Goal: Information Seeking & Learning: Compare options

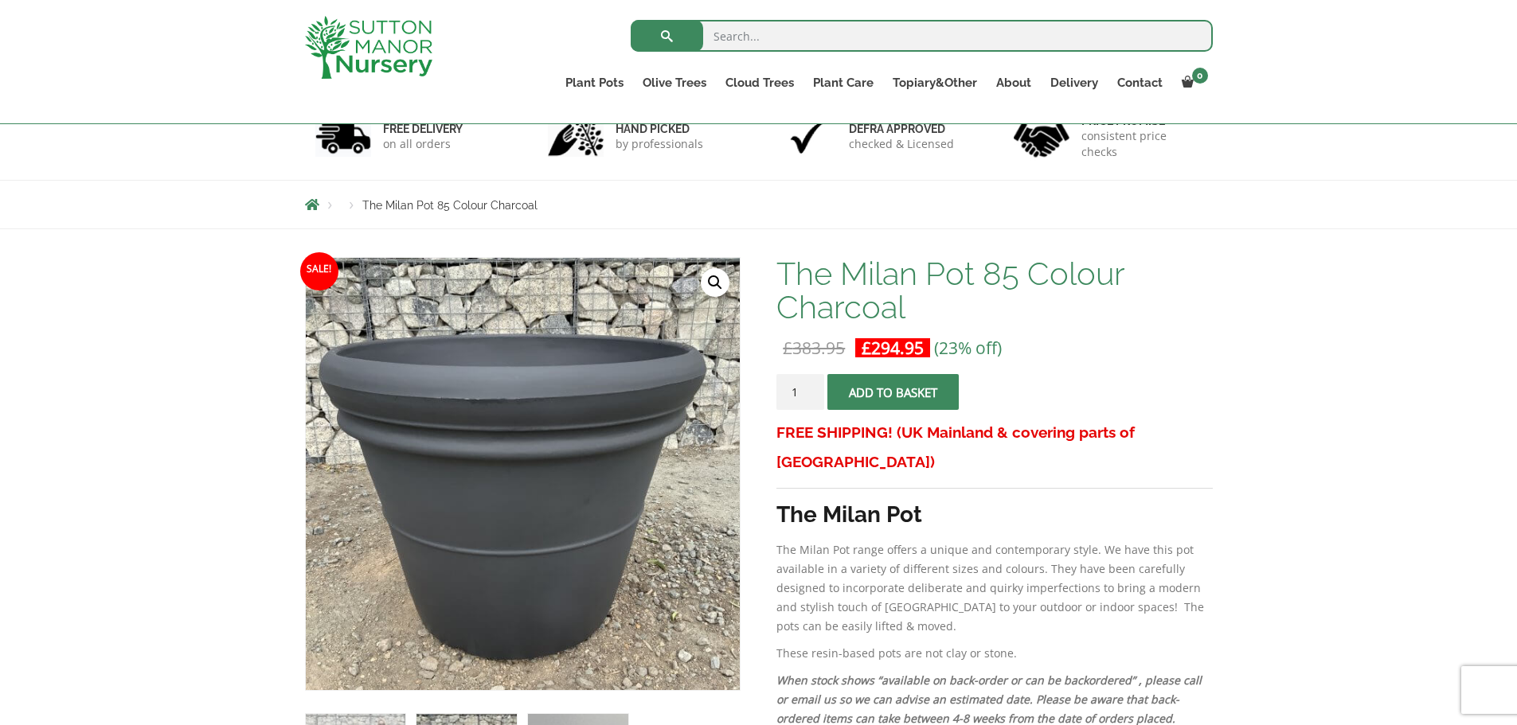
scroll to position [80, 0]
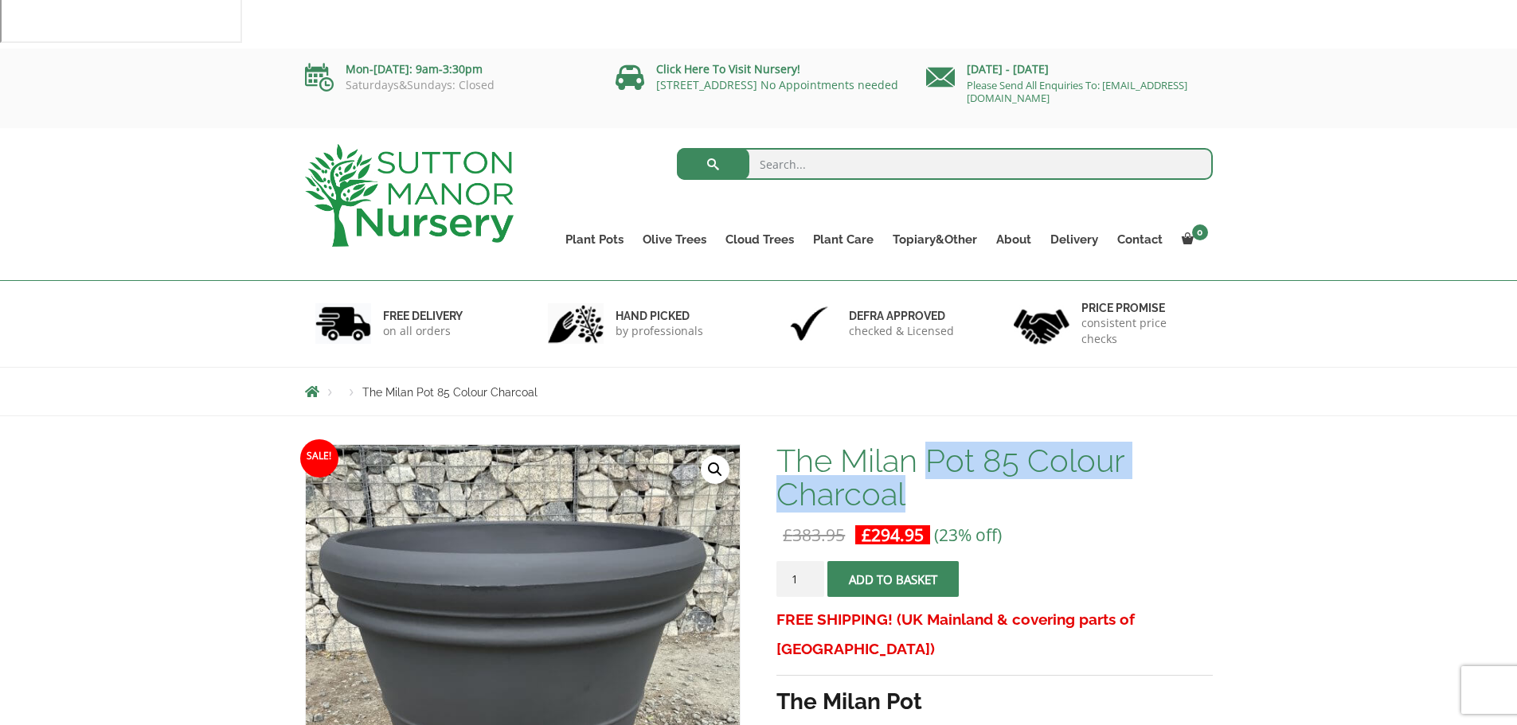
drag, startPoint x: 812, startPoint y: 334, endPoint x: 861, endPoint y: 379, distance: 66.5
click at [861, 444] on h1 "The Milan Pot 85 Colour Charcoal" at bounding box center [994, 477] width 436 height 67
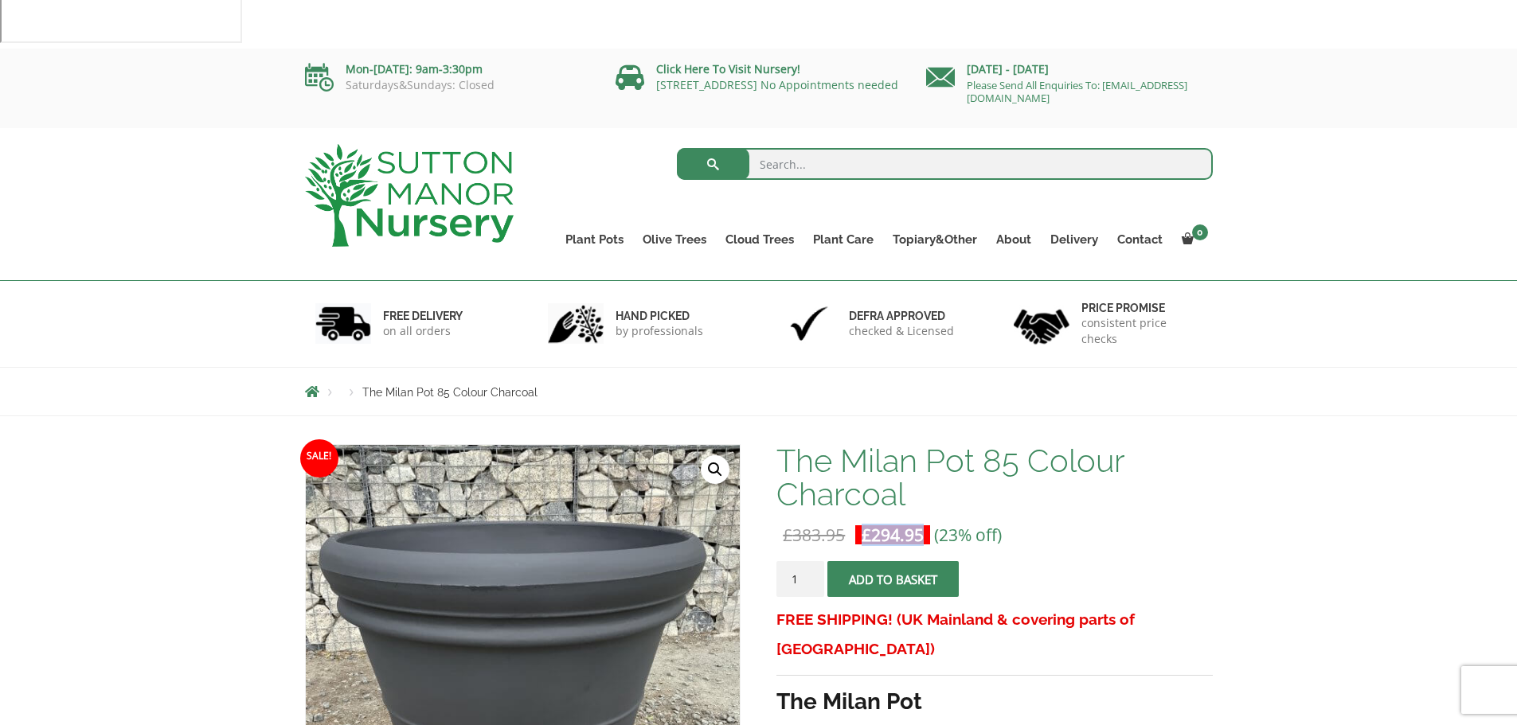
drag, startPoint x: 811, startPoint y: 406, endPoint x: 746, endPoint y: 408, distance: 64.5
click at [776, 525] on p "£ 383.95 Original price was: £383.95. £ 294.95 Current price is: £294.95. (23% …" at bounding box center [994, 534] width 436 height 19
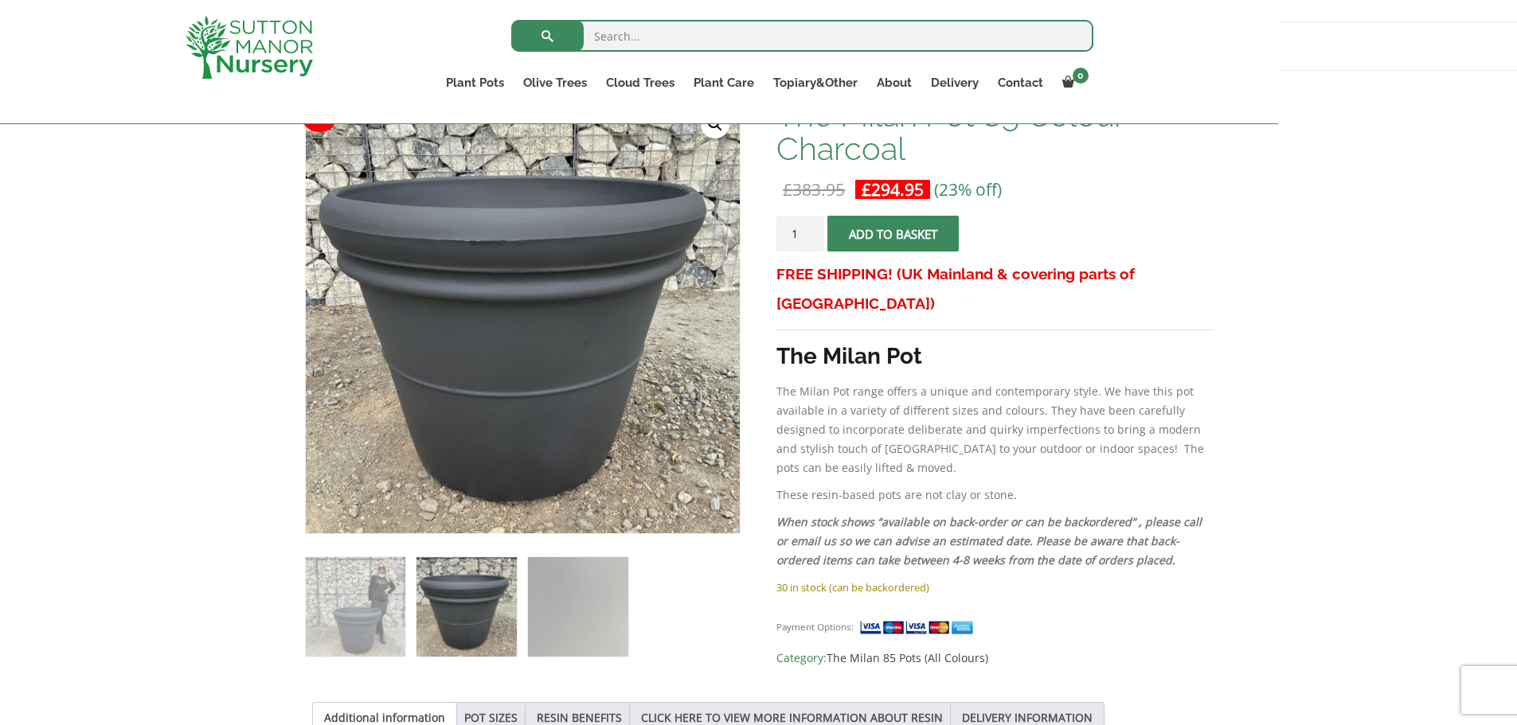
scroll to position [398, 0]
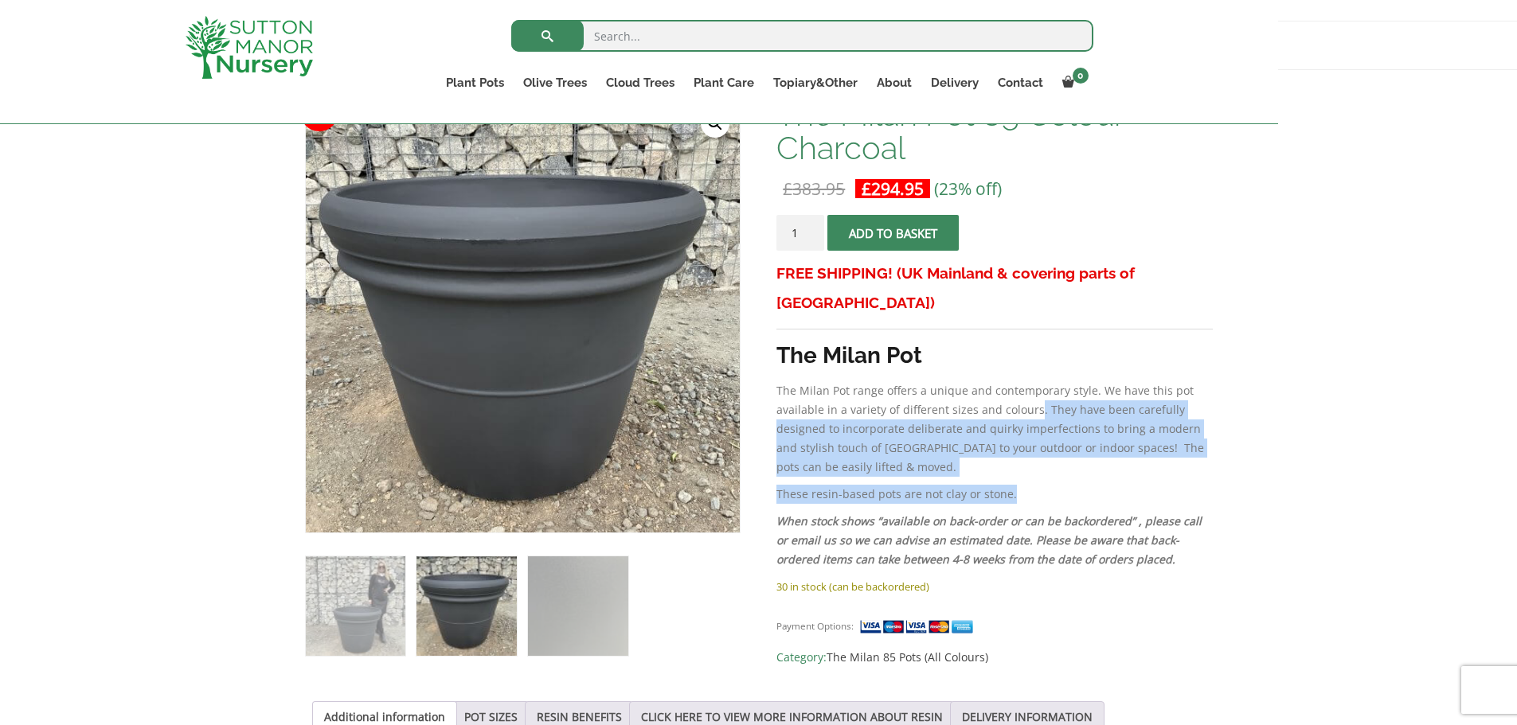
drag, startPoint x: 897, startPoint y: 337, endPoint x: 915, endPoint y: 255, distance: 84.0
click at [915, 259] on div "FREE SHIPPING! (UK Mainland & covering parts of Scotland) The Milan Pot The Mil…" at bounding box center [994, 418] width 436 height 318
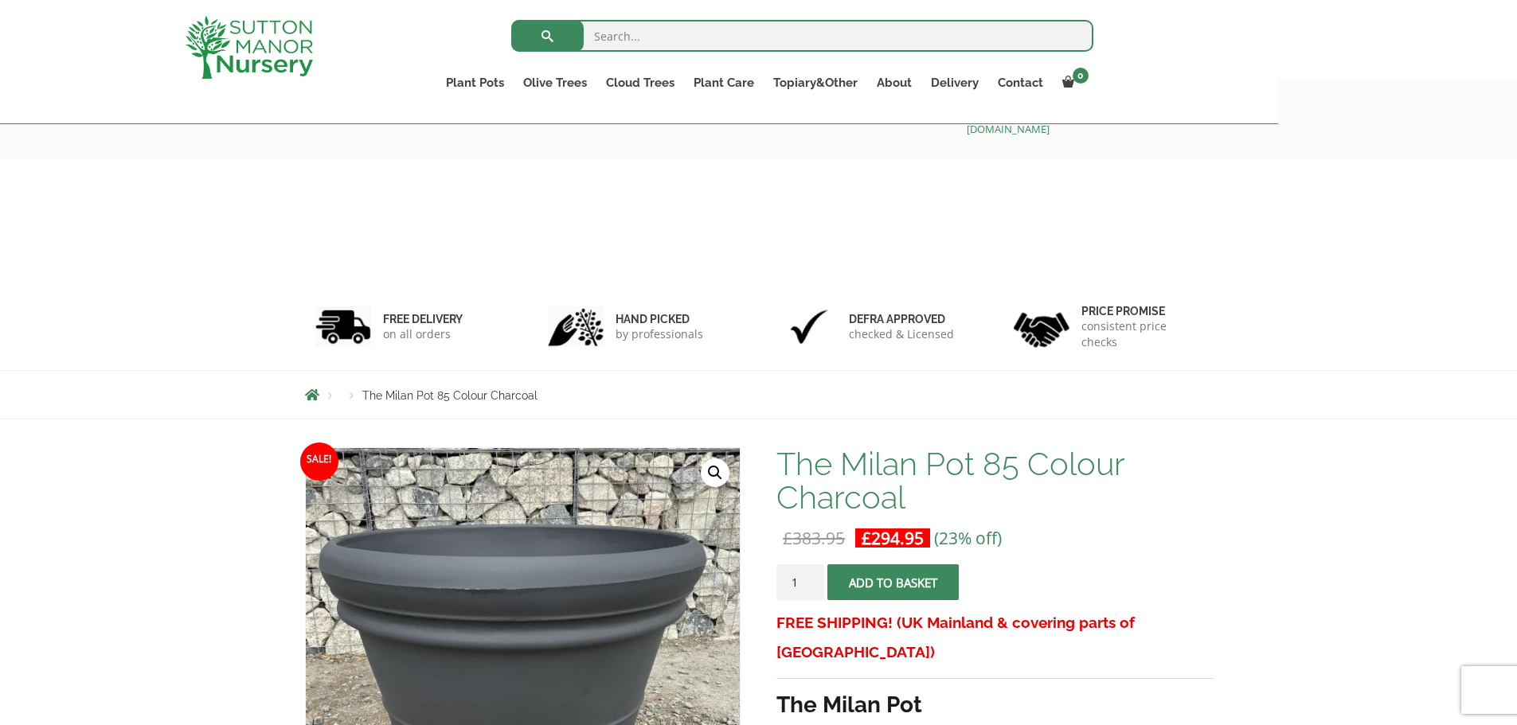
scroll to position [45, 0]
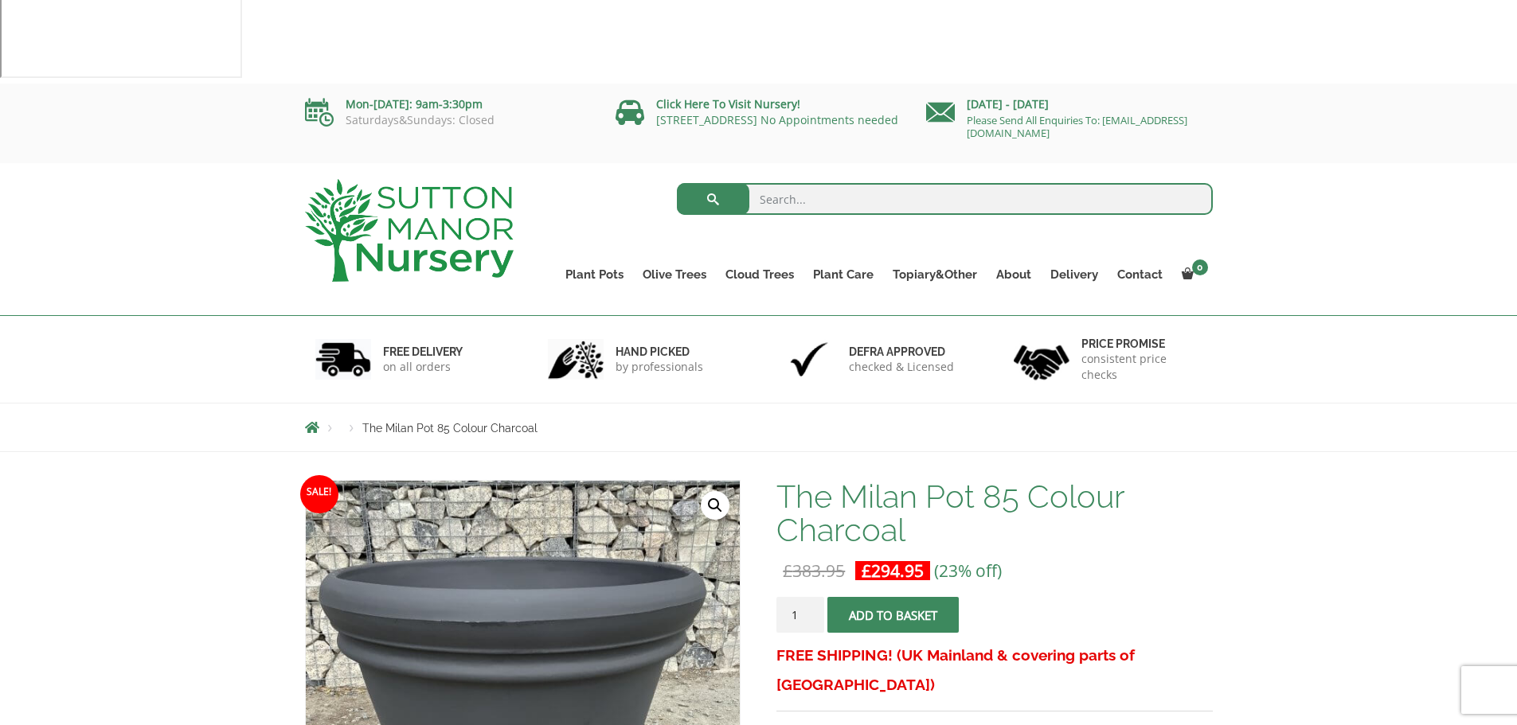
click at [1217, 316] on div "FREE DELIVERY on all orders hand picked by professionals Defra approved checked…" at bounding box center [758, 359] width 1517 height 87
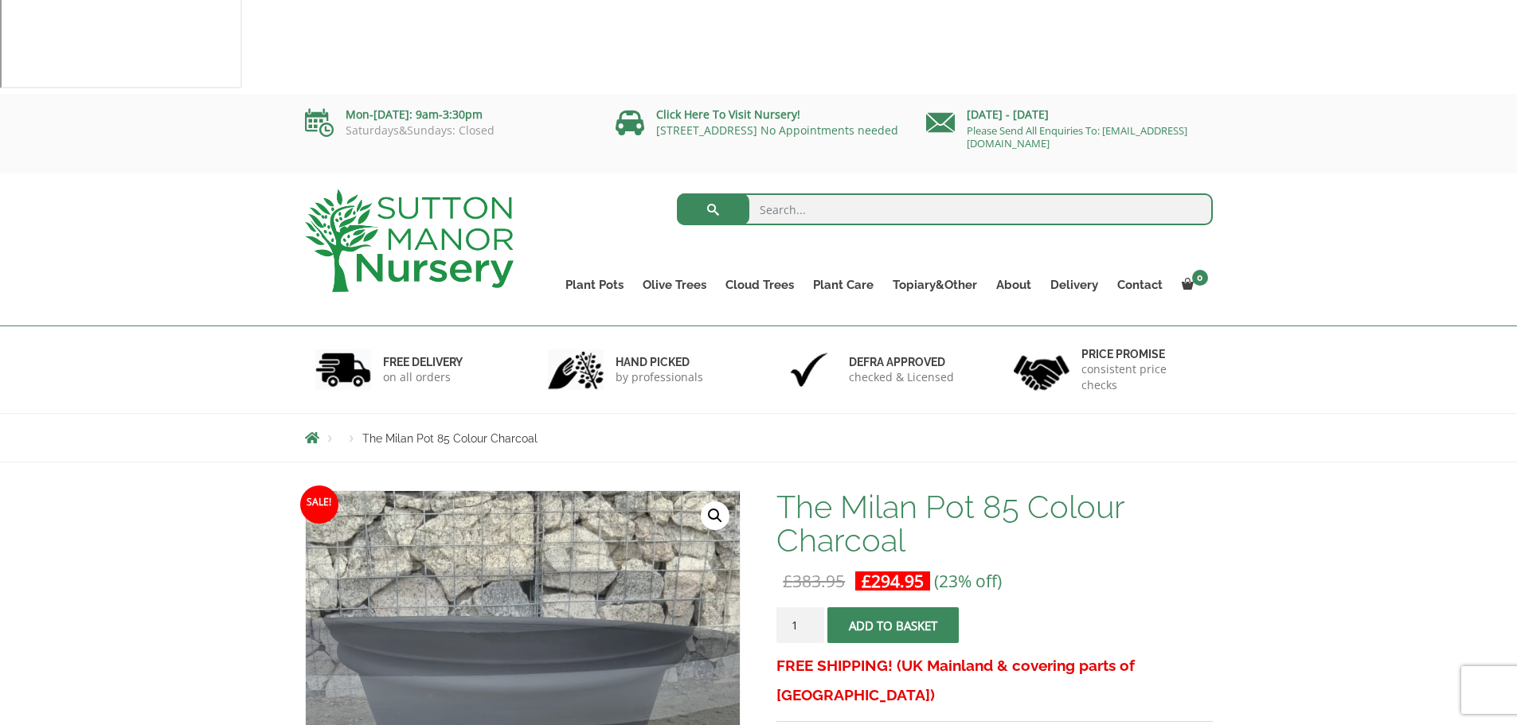
scroll to position [0, 0]
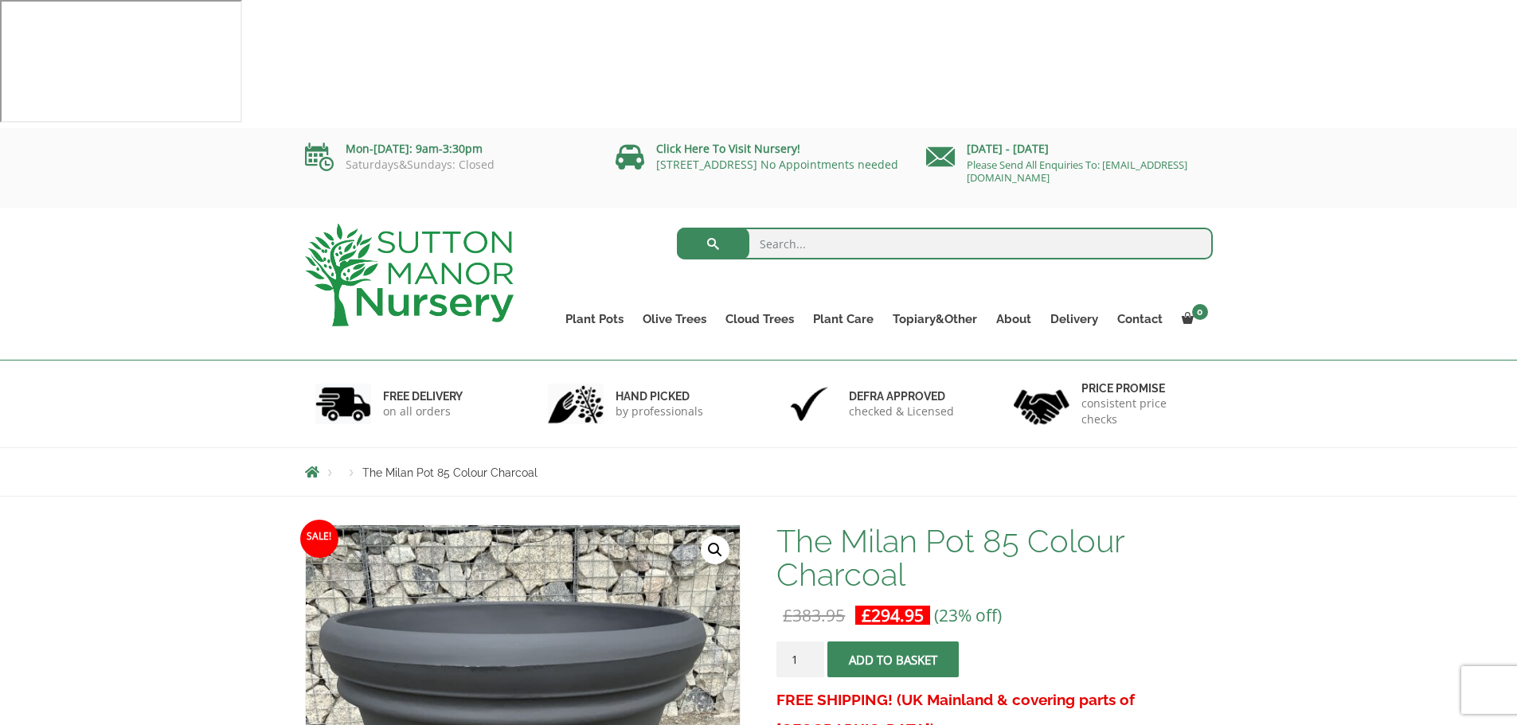
click at [712, 228] on input "search" at bounding box center [945, 244] width 536 height 32
type input "charcoal"
click at [677, 228] on button "submit" at bounding box center [713, 244] width 72 height 32
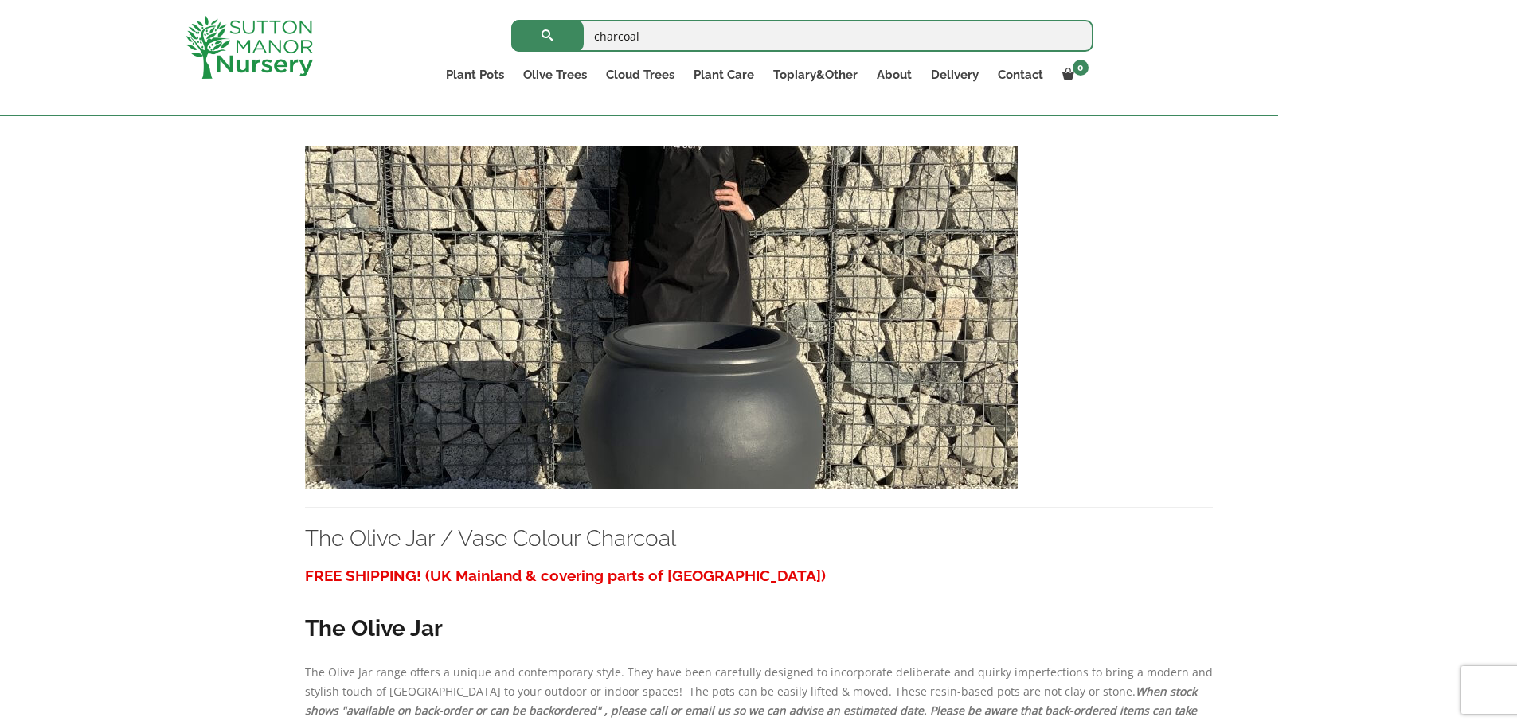
scroll to position [6529, 0]
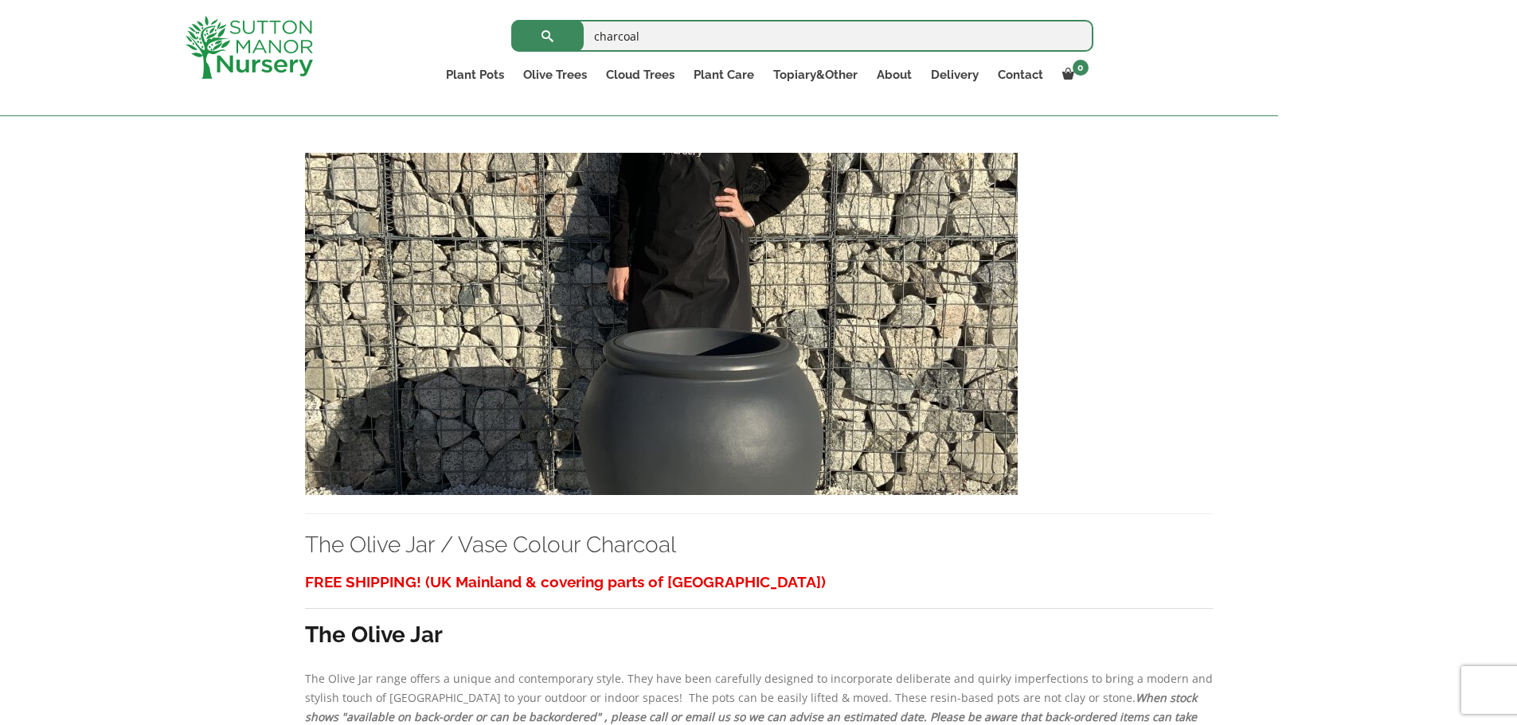
click at [624, 229] on img at bounding box center [661, 324] width 713 height 342
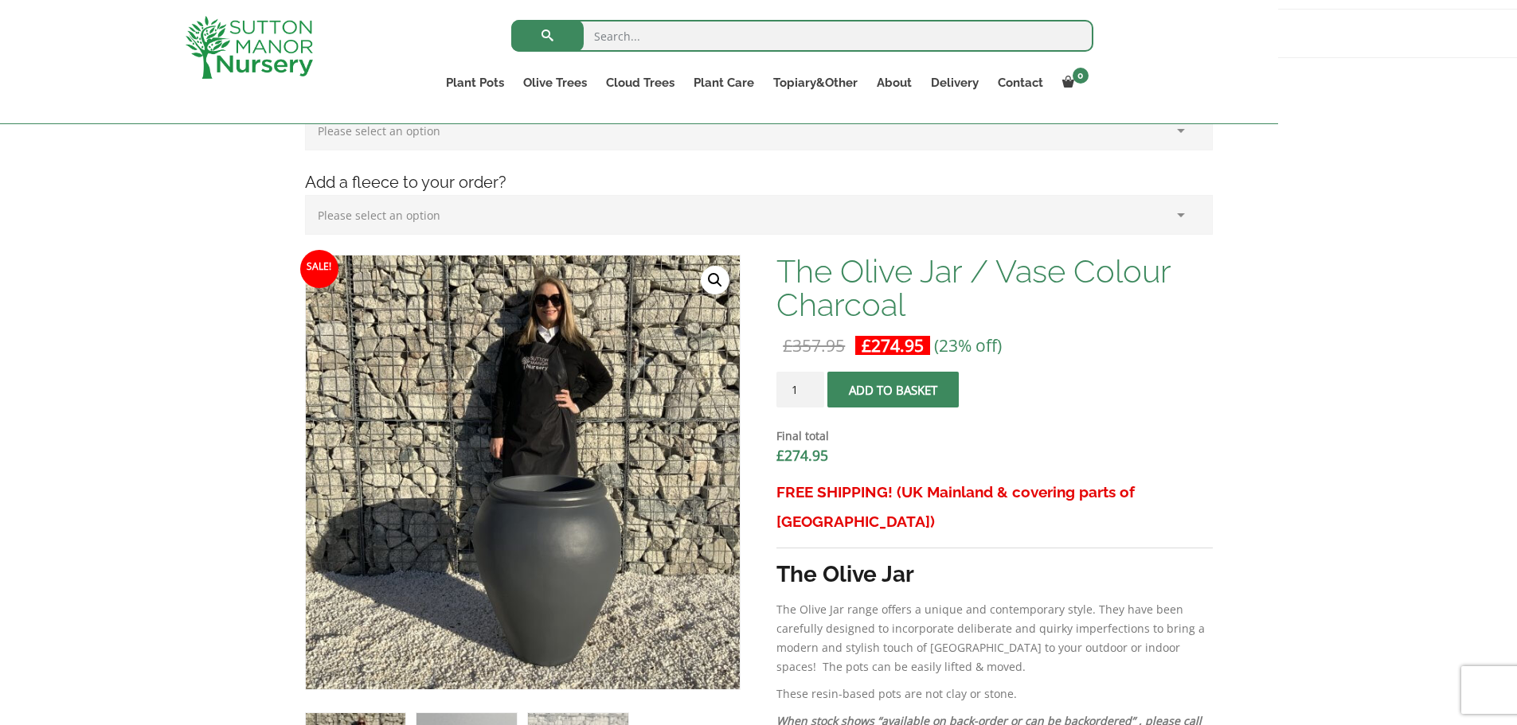
scroll to position [318, 0]
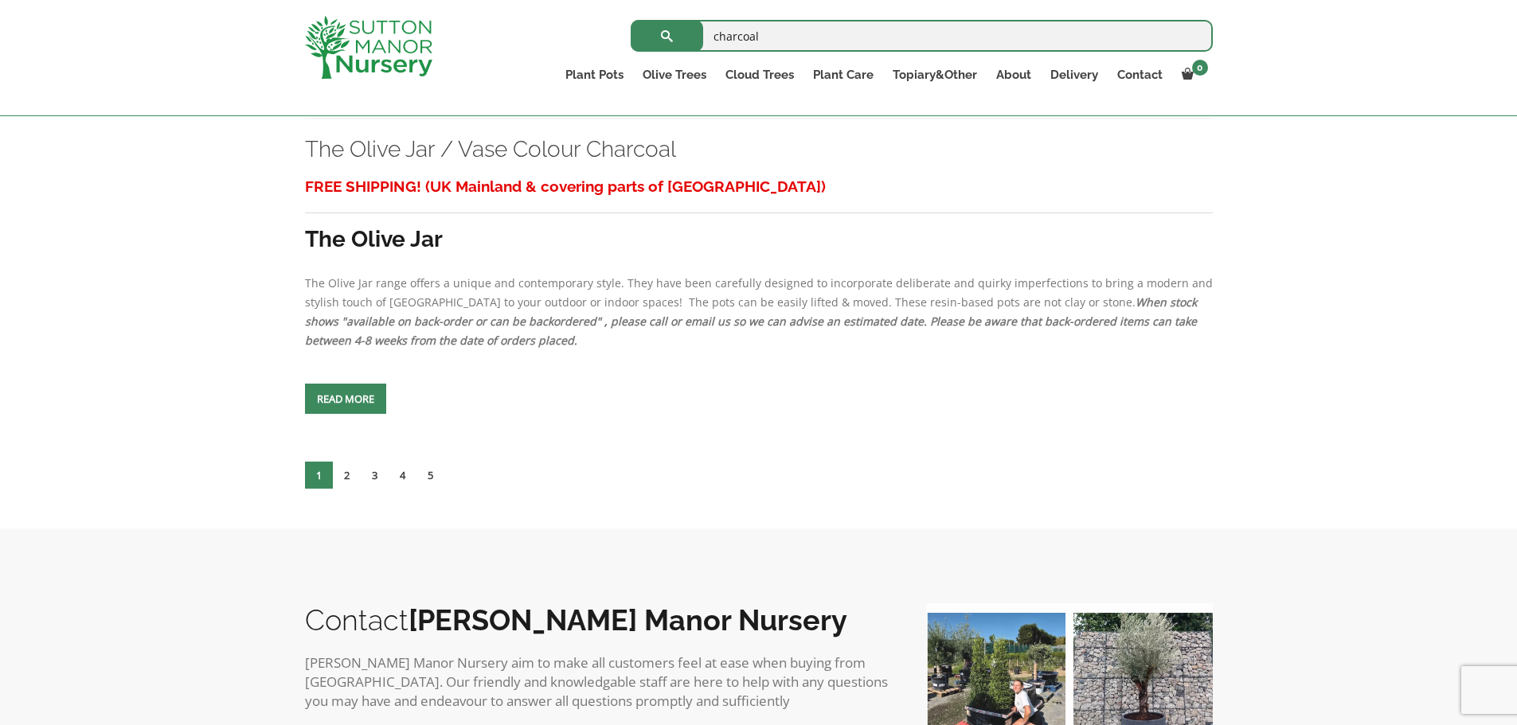
scroll to position [6847, 0]
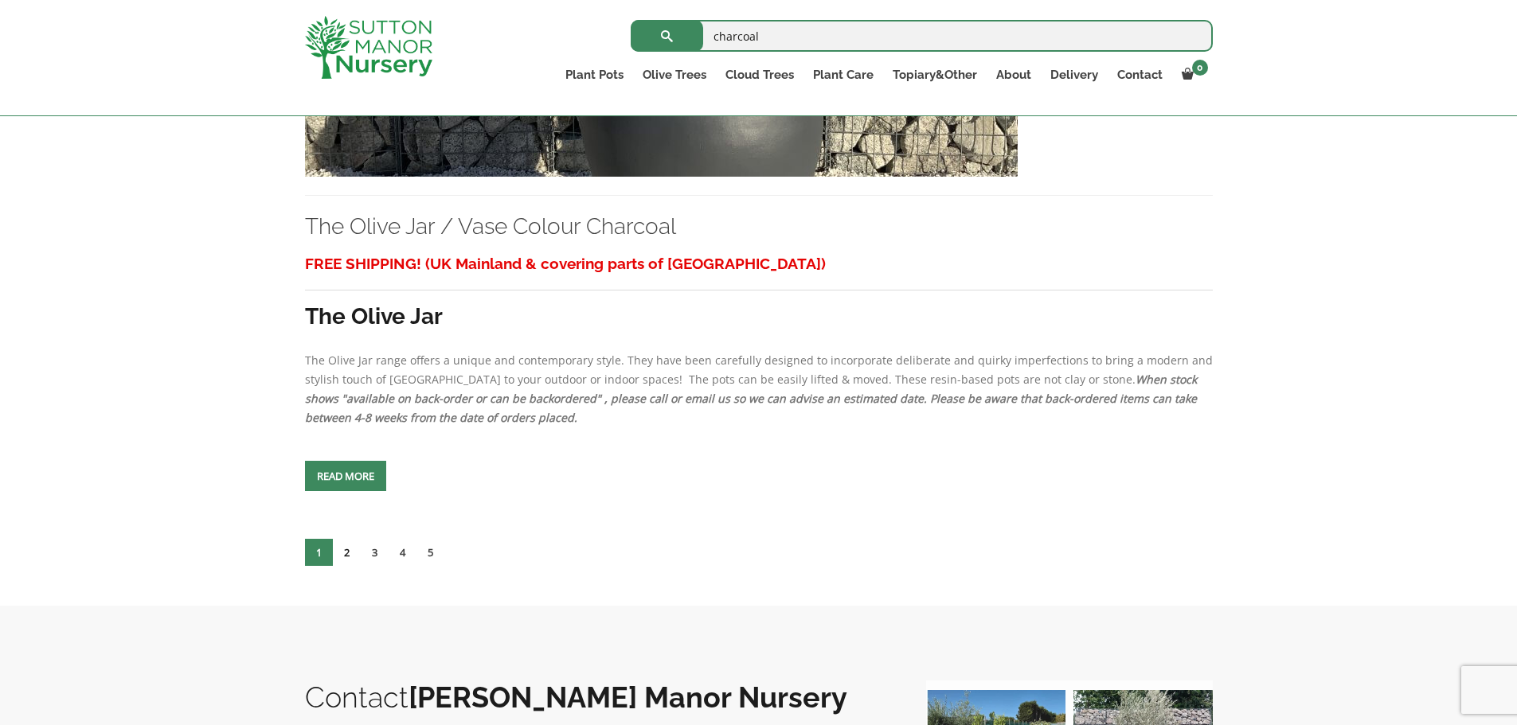
click at [333, 539] on link "2" at bounding box center [347, 552] width 28 height 27
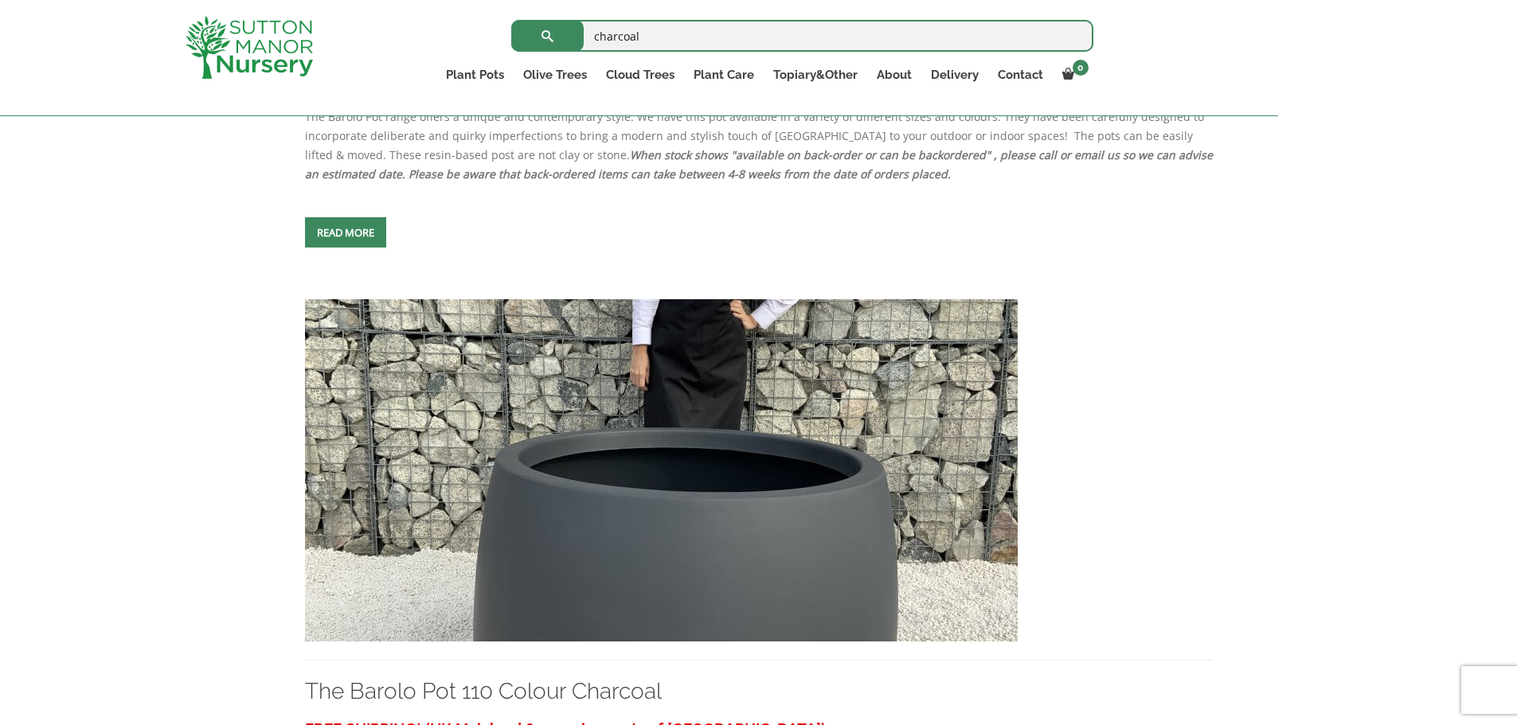
scroll to position [6847, 0]
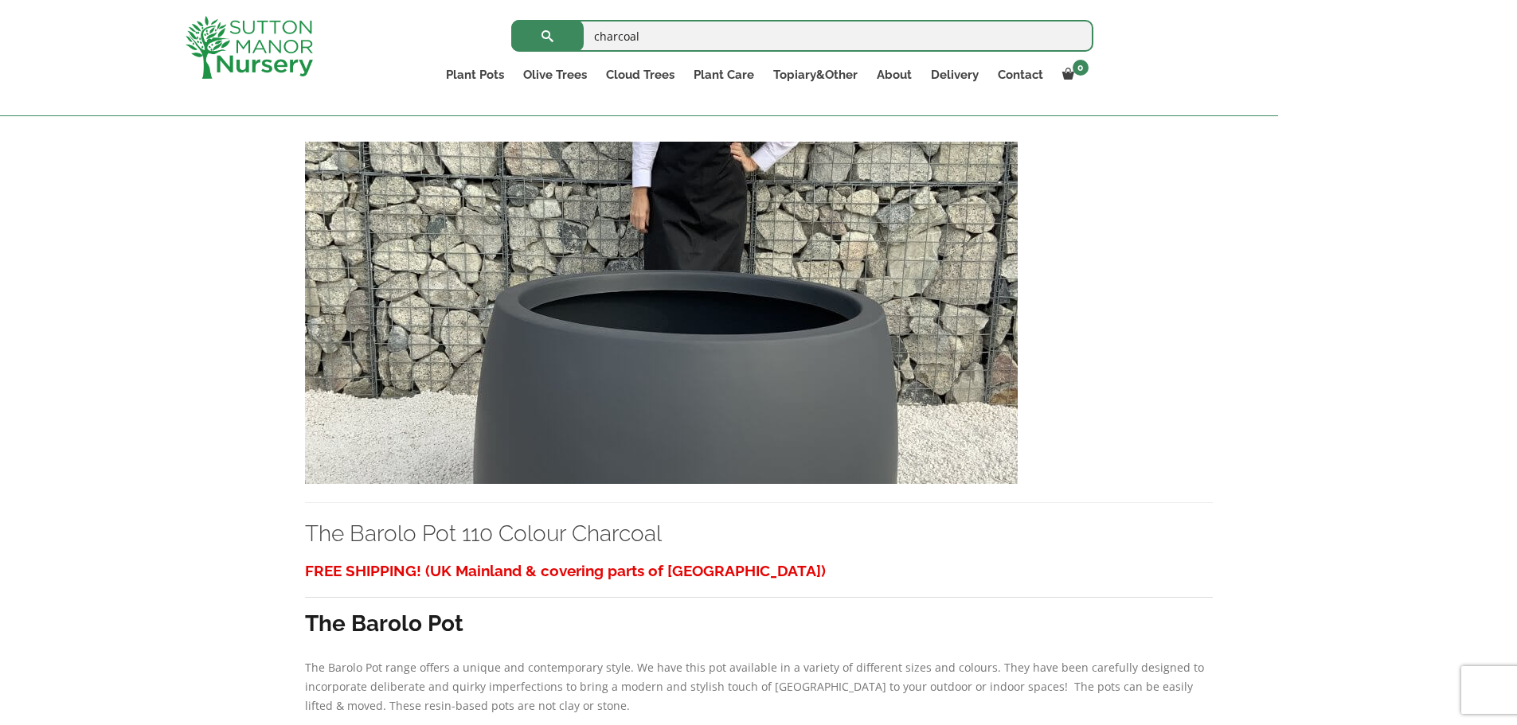
click at [662, 235] on img at bounding box center [661, 313] width 713 height 342
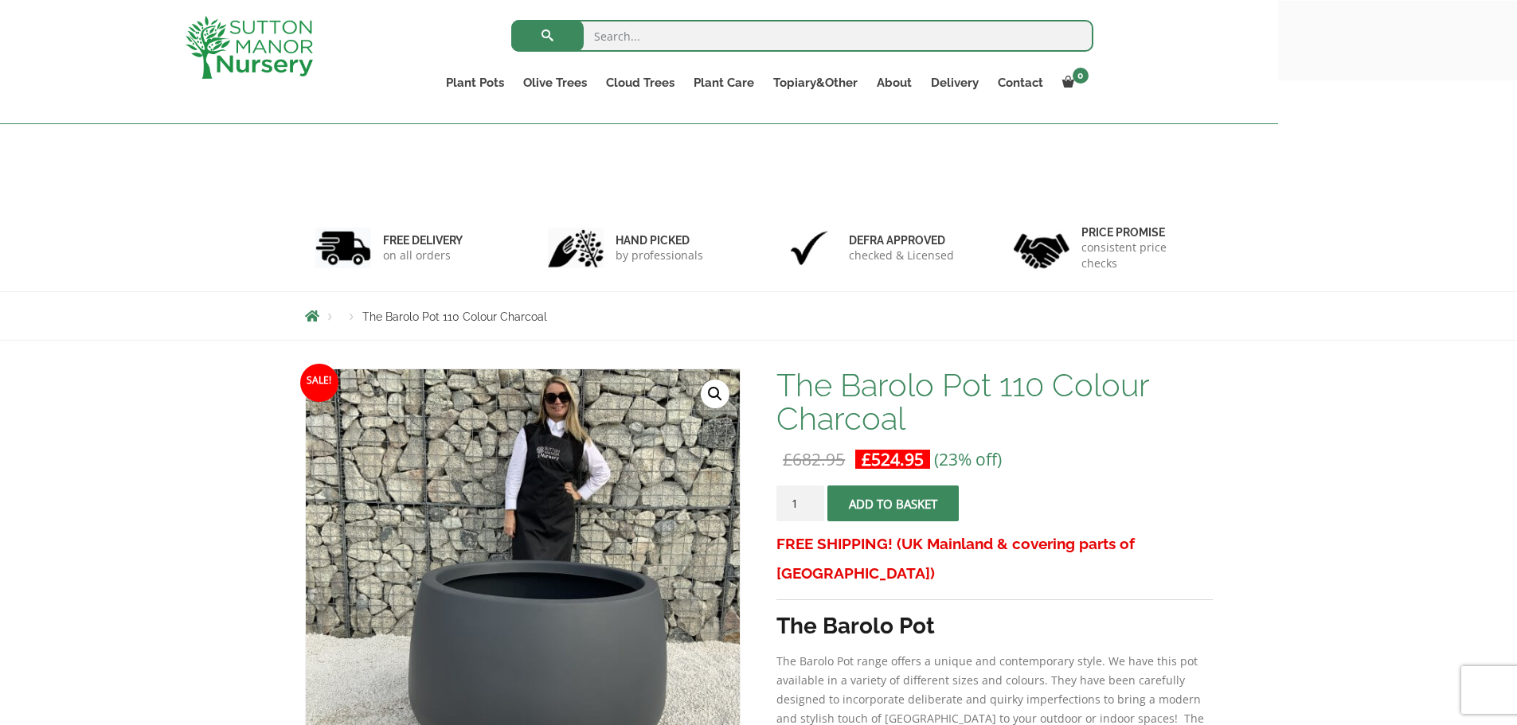
scroll to position [80, 0]
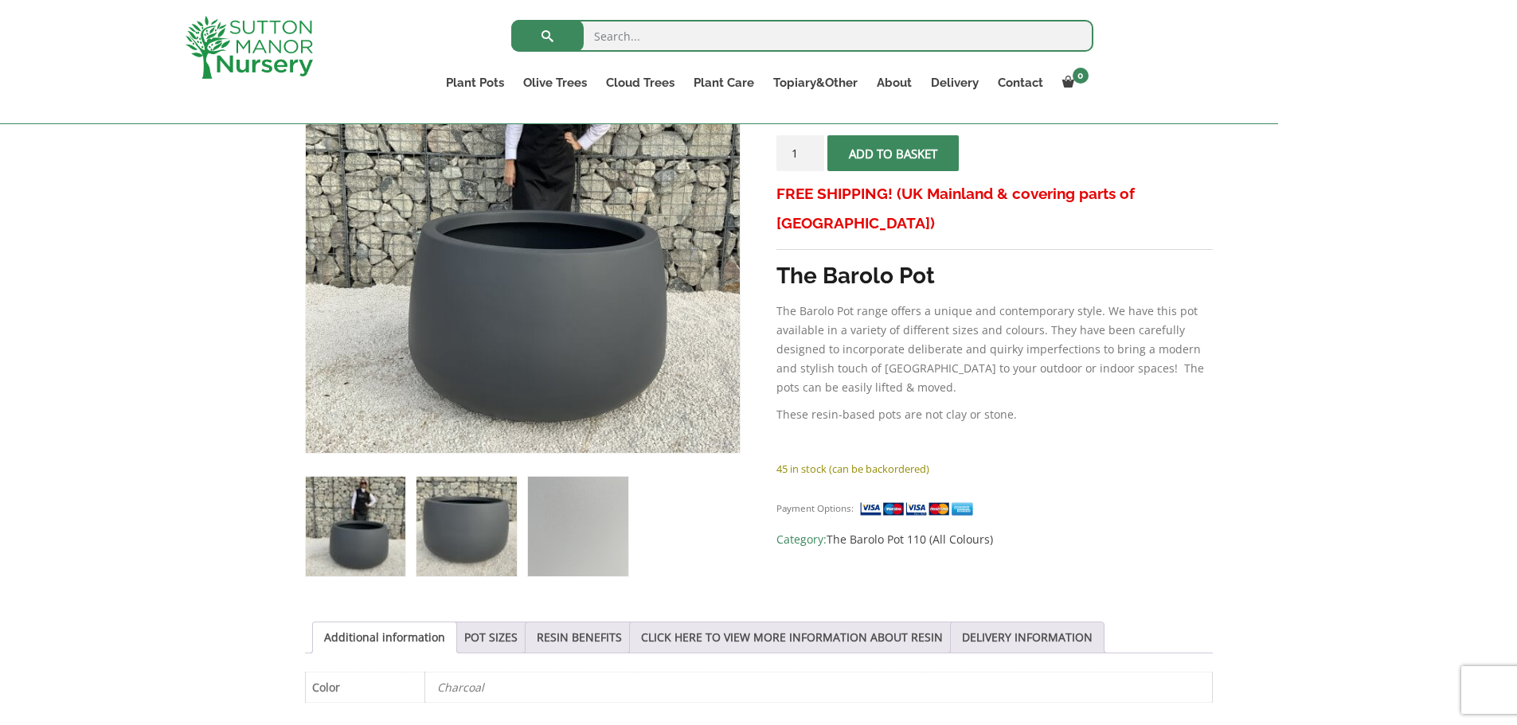
drag, startPoint x: 346, startPoint y: 416, endPoint x: 724, endPoint y: 433, distance: 377.8
click at [416, 477] on img at bounding box center [466, 527] width 100 height 100
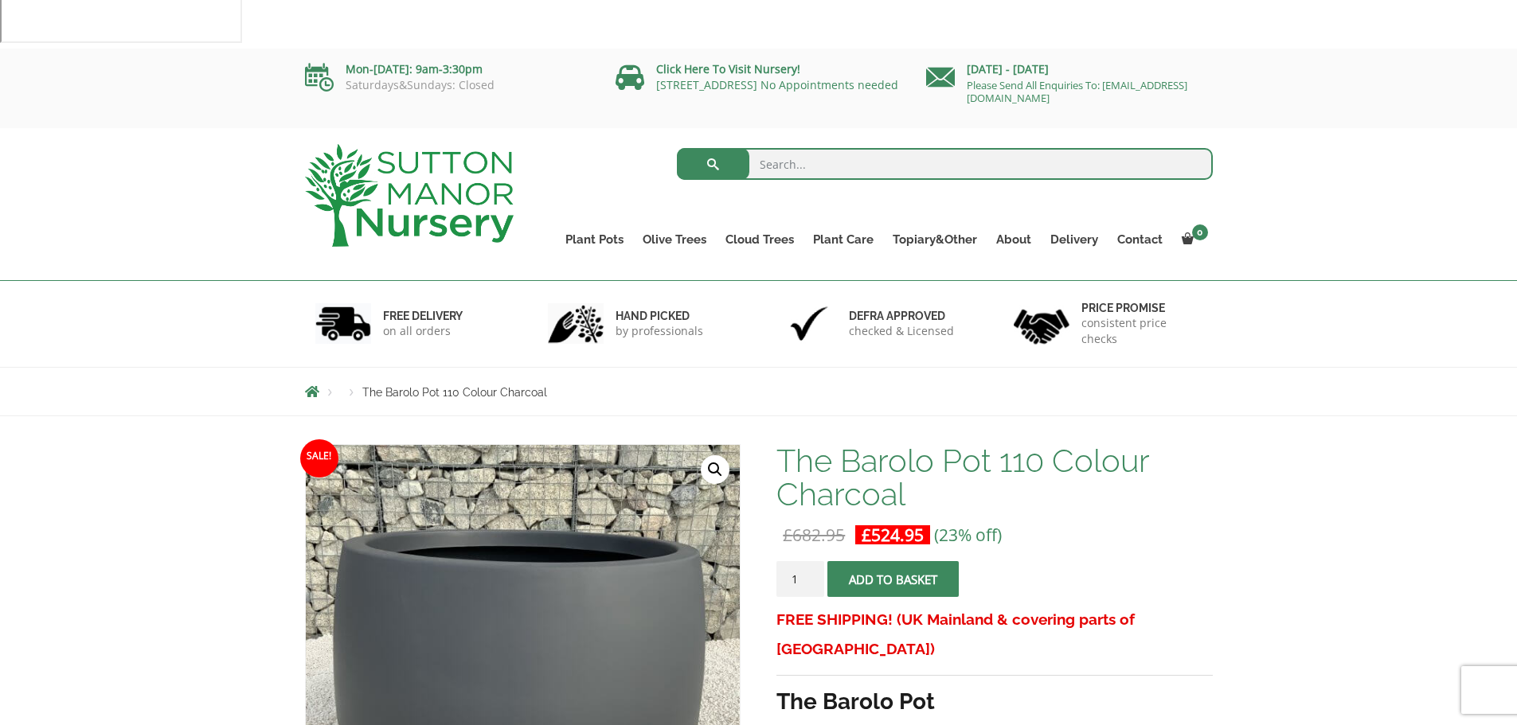
drag, startPoint x: 883, startPoint y: 332, endPoint x: 918, endPoint y: 377, distance: 57.3
click at [918, 444] on h1 "The Barolo Pot 110 Colour Charcoal" at bounding box center [994, 477] width 436 height 67
drag, startPoint x: 808, startPoint y: 406, endPoint x: 741, endPoint y: 410, distance: 67.0
click at [855, 519] on span "£ 524.95" at bounding box center [892, 535] width 75 height 32
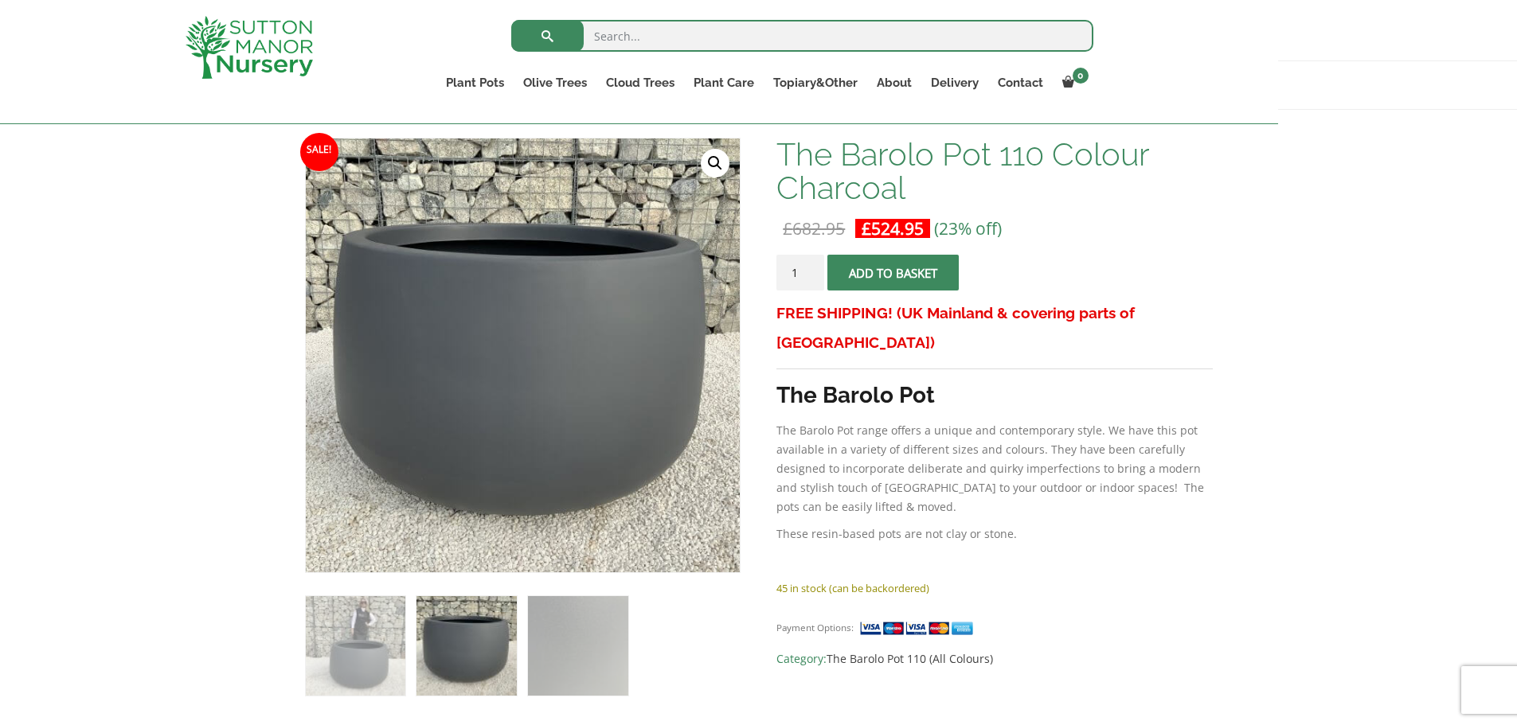
scroll to position [398, 0]
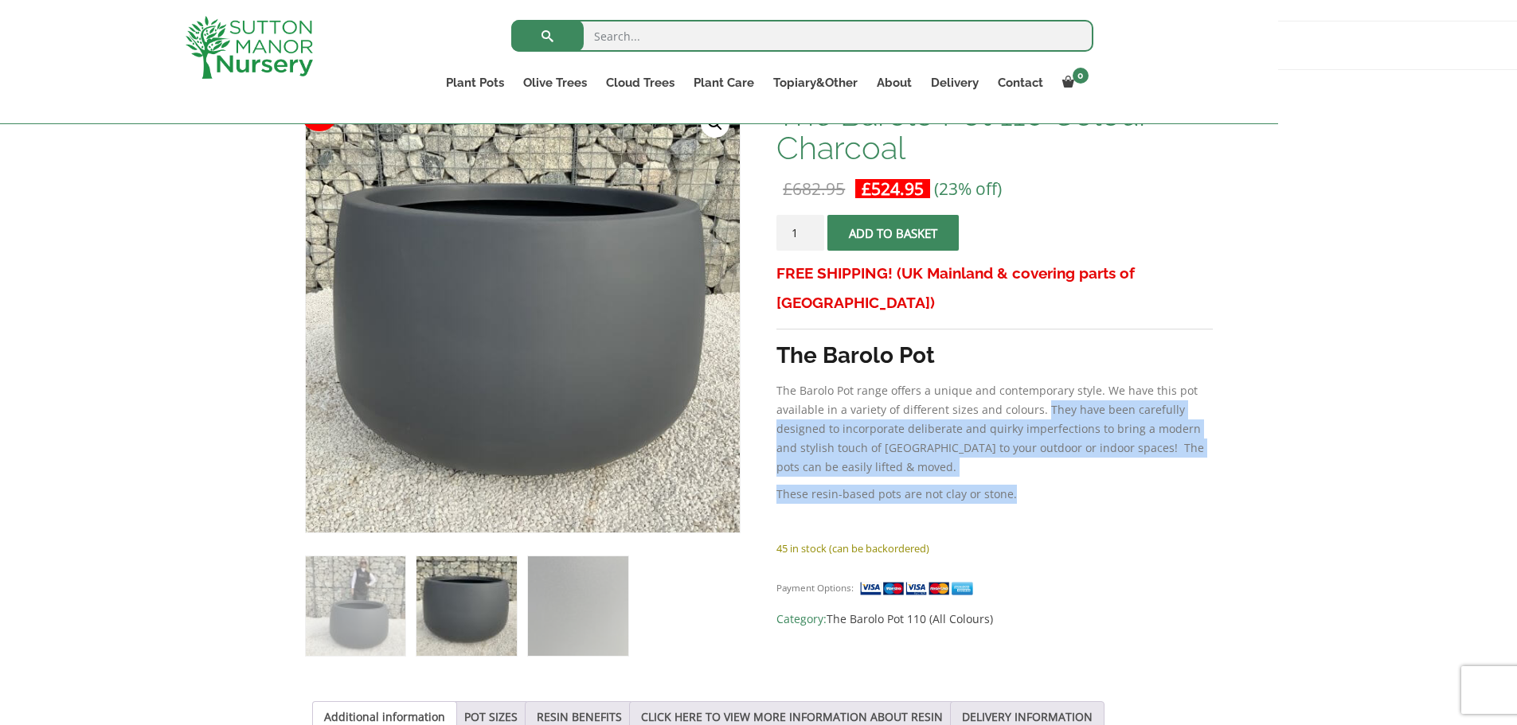
drag, startPoint x: 865, startPoint y: 335, endPoint x: 922, endPoint y: 251, distance: 101.6
click at [922, 259] on div "FREE SHIPPING! (UK Mainland & covering parts of Scotland) The Barolo Pot The Ba…" at bounding box center [994, 399] width 436 height 280
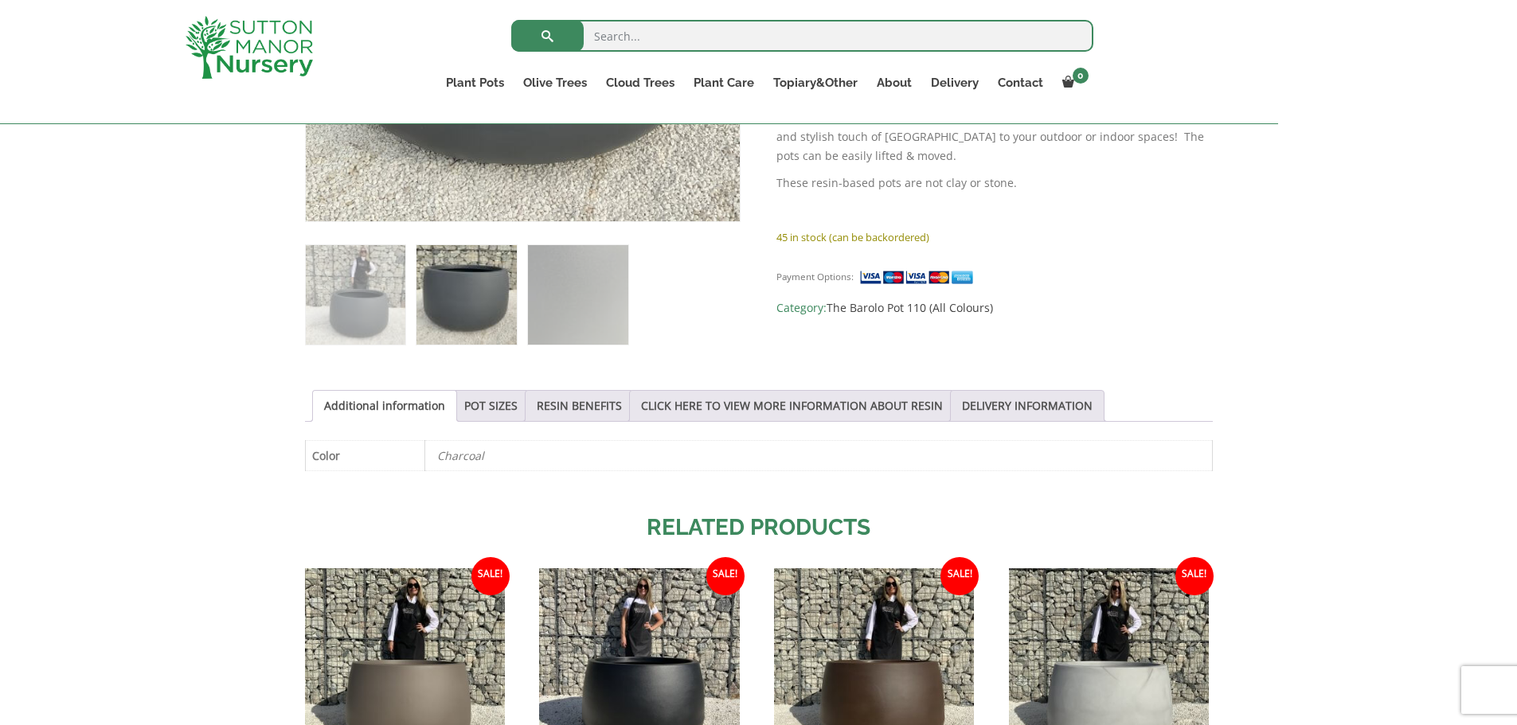
scroll to position [717, 0]
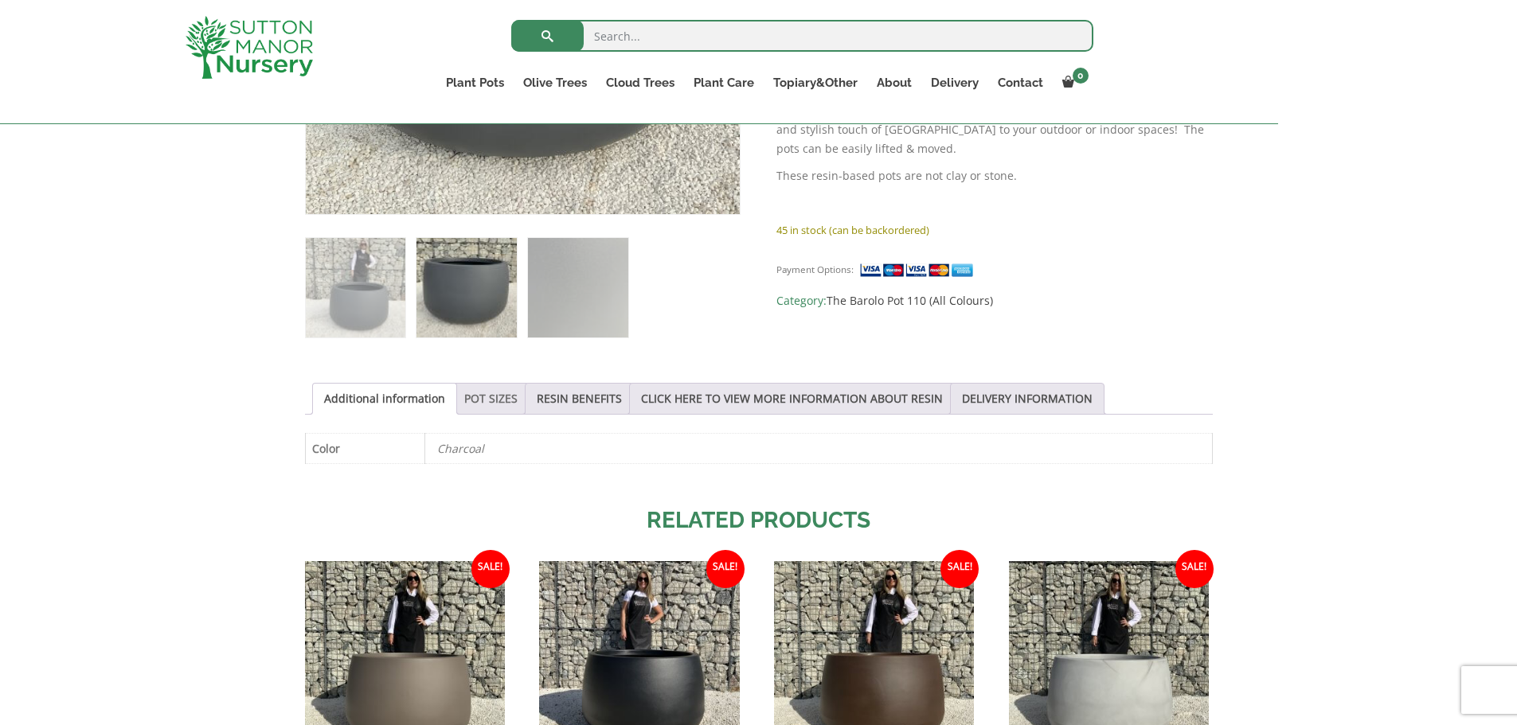
click at [464, 384] on link "POT SIZES" at bounding box center [490, 399] width 53 height 30
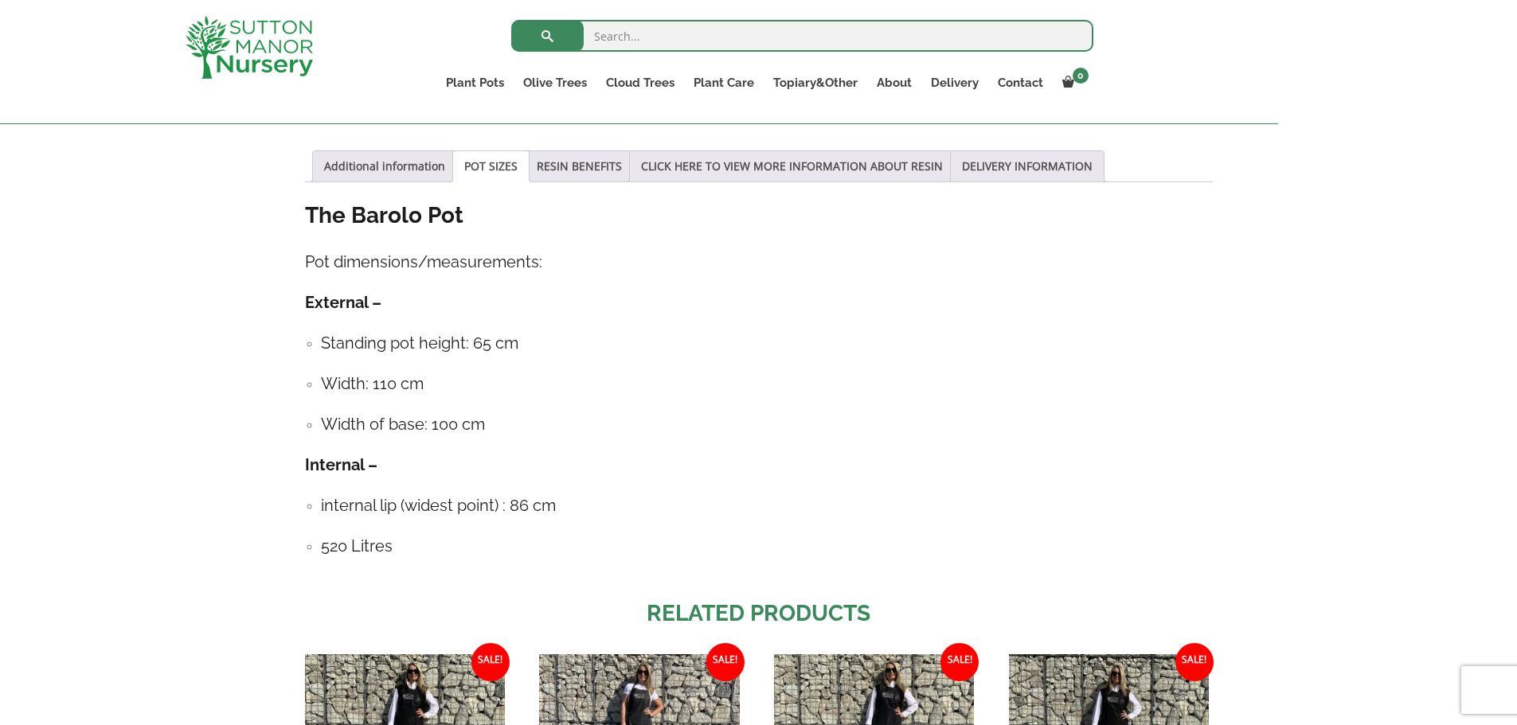
scroll to position [955, 0]
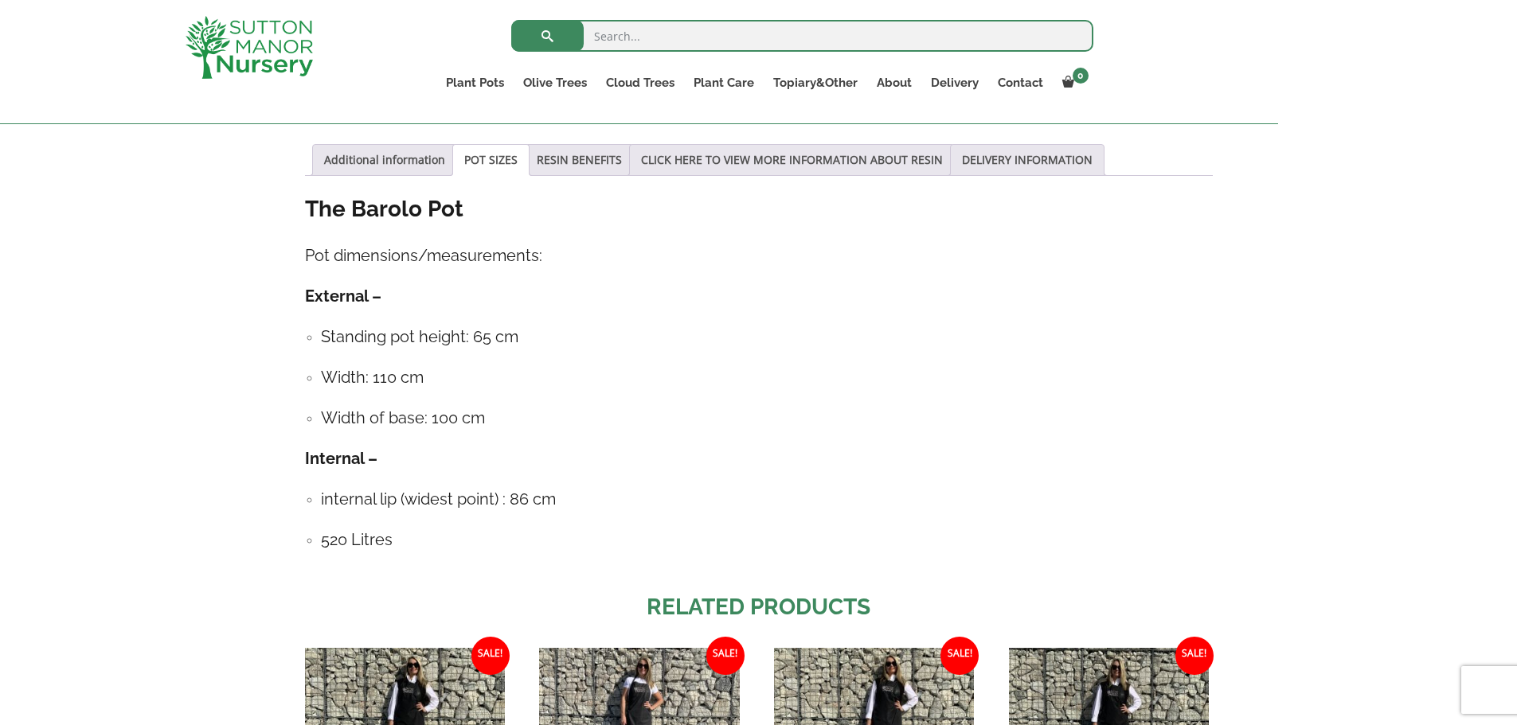
drag, startPoint x: 278, startPoint y: 413, endPoint x: 186, endPoint y: 210, distance: 223.1
click at [305, 210] on div "The Barolo Pot Pot dimensions/measurements: External – Standing pot height: 65 …" at bounding box center [759, 381] width 908 height 374
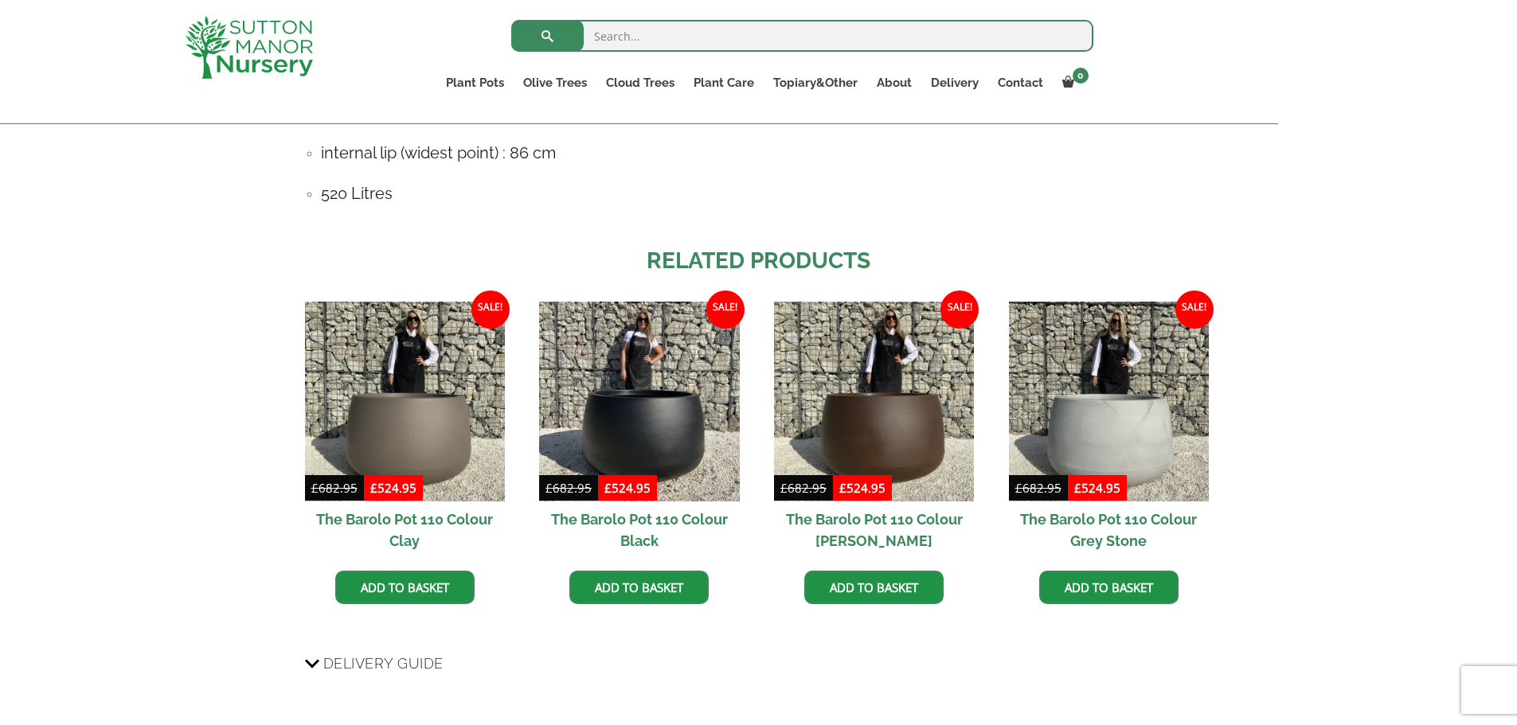
scroll to position [1274, 0]
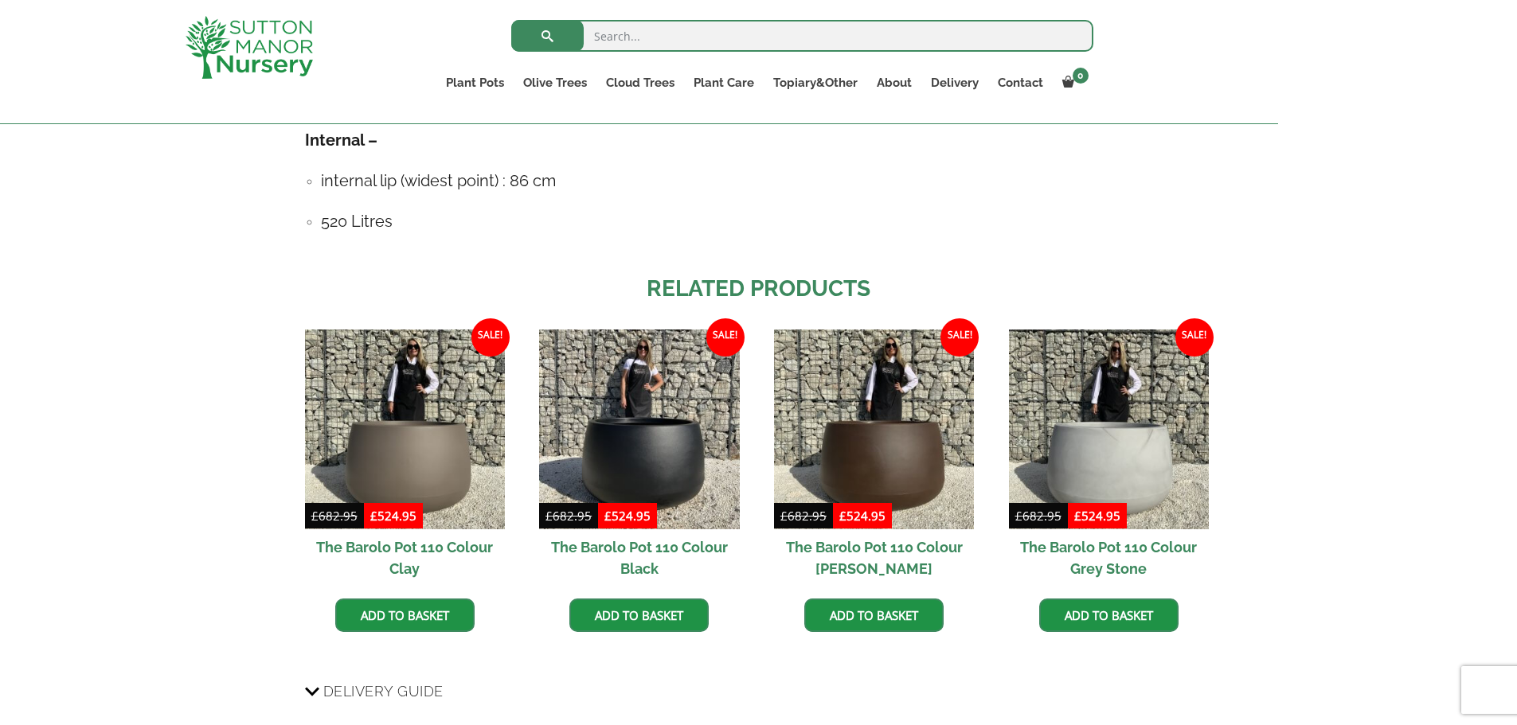
click at [626, 29] on input "search" at bounding box center [802, 36] width 582 height 32
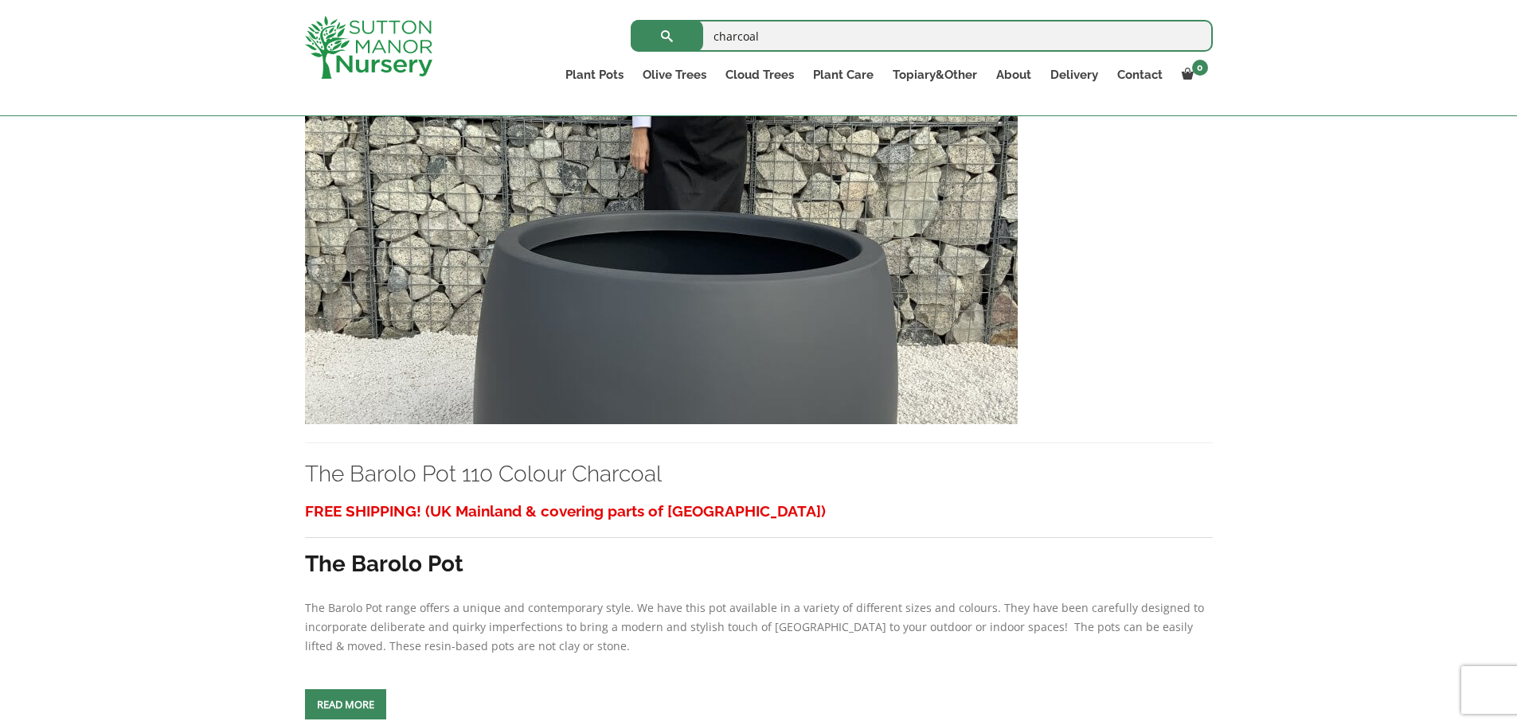
scroll to position [7007, 0]
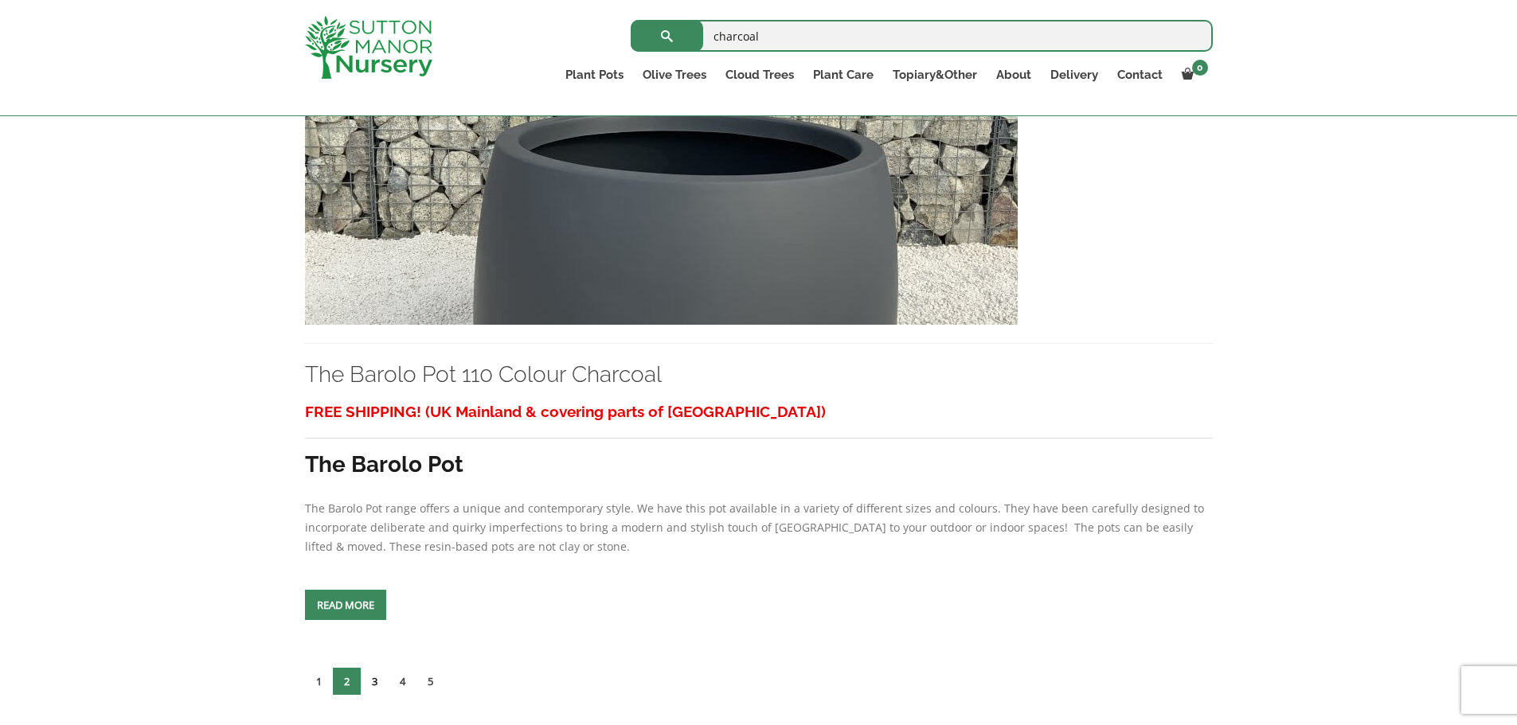
click at [361, 668] on link "3" at bounding box center [375, 681] width 28 height 27
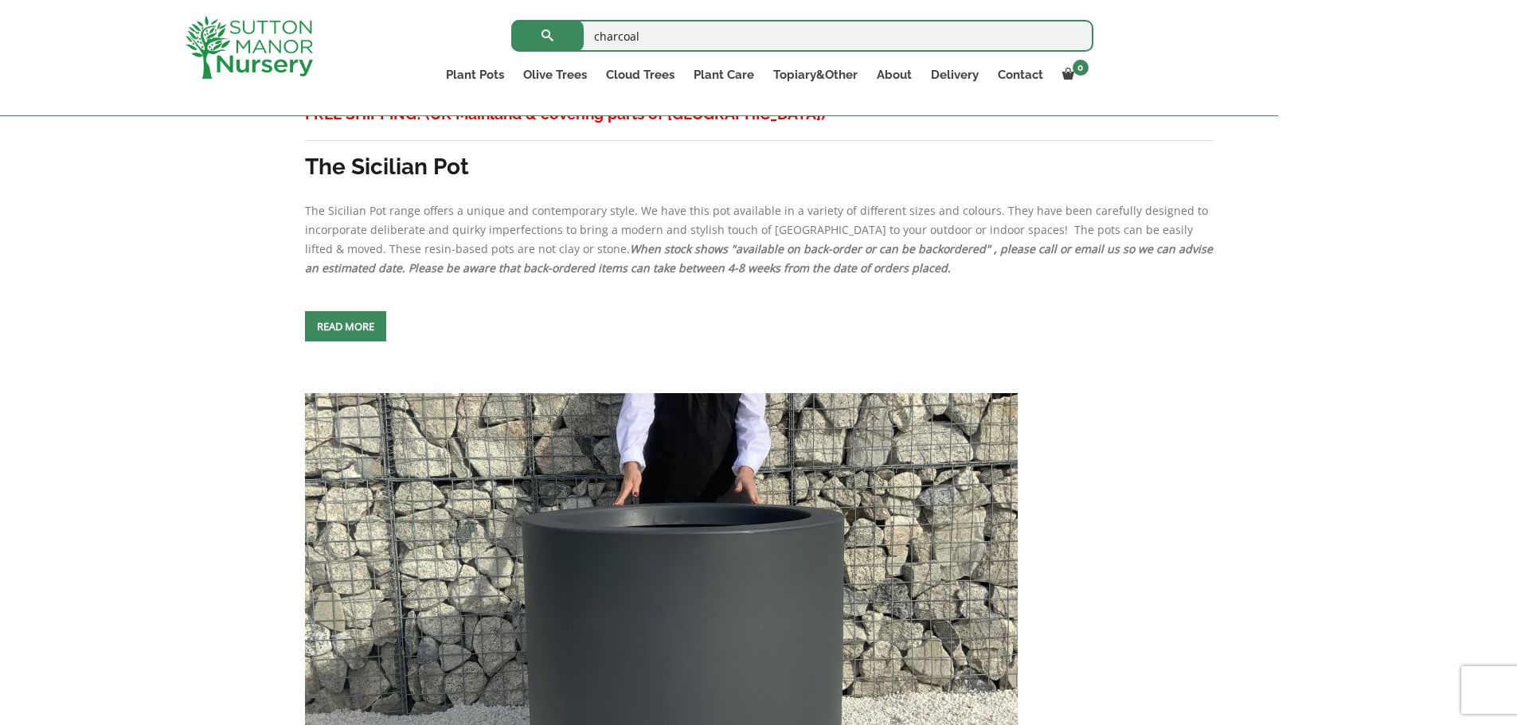
scroll to position [3026, 0]
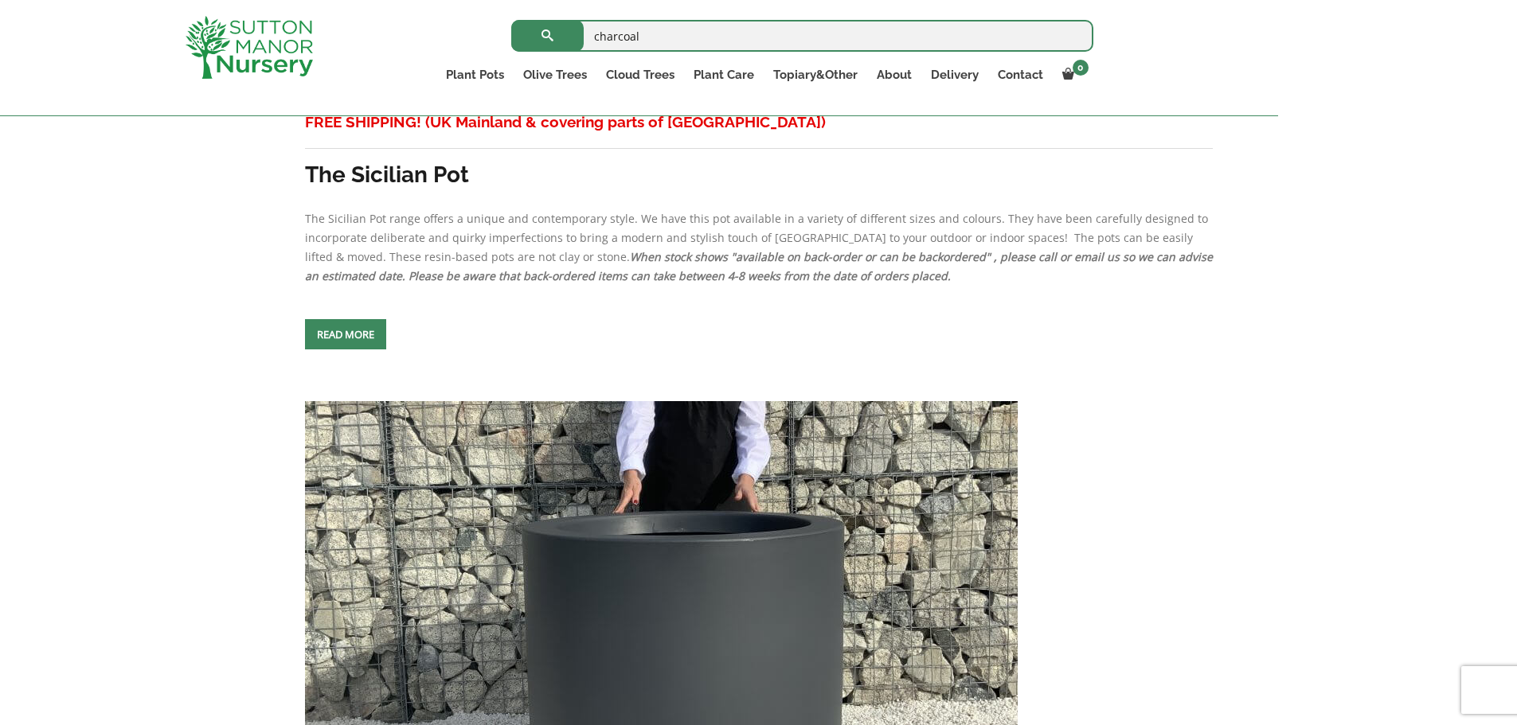
click at [565, 458] on img at bounding box center [661, 572] width 713 height 342
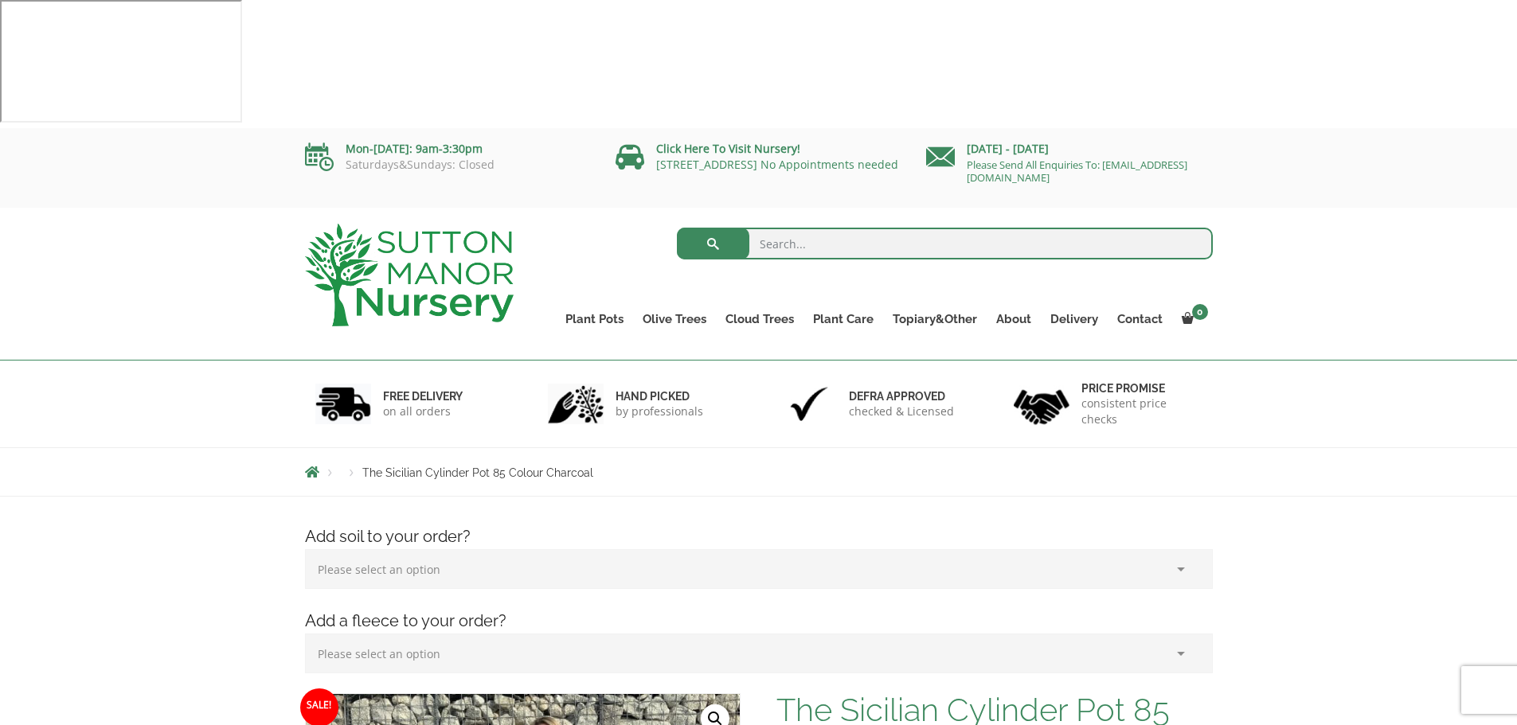
scroll to position [318, 0]
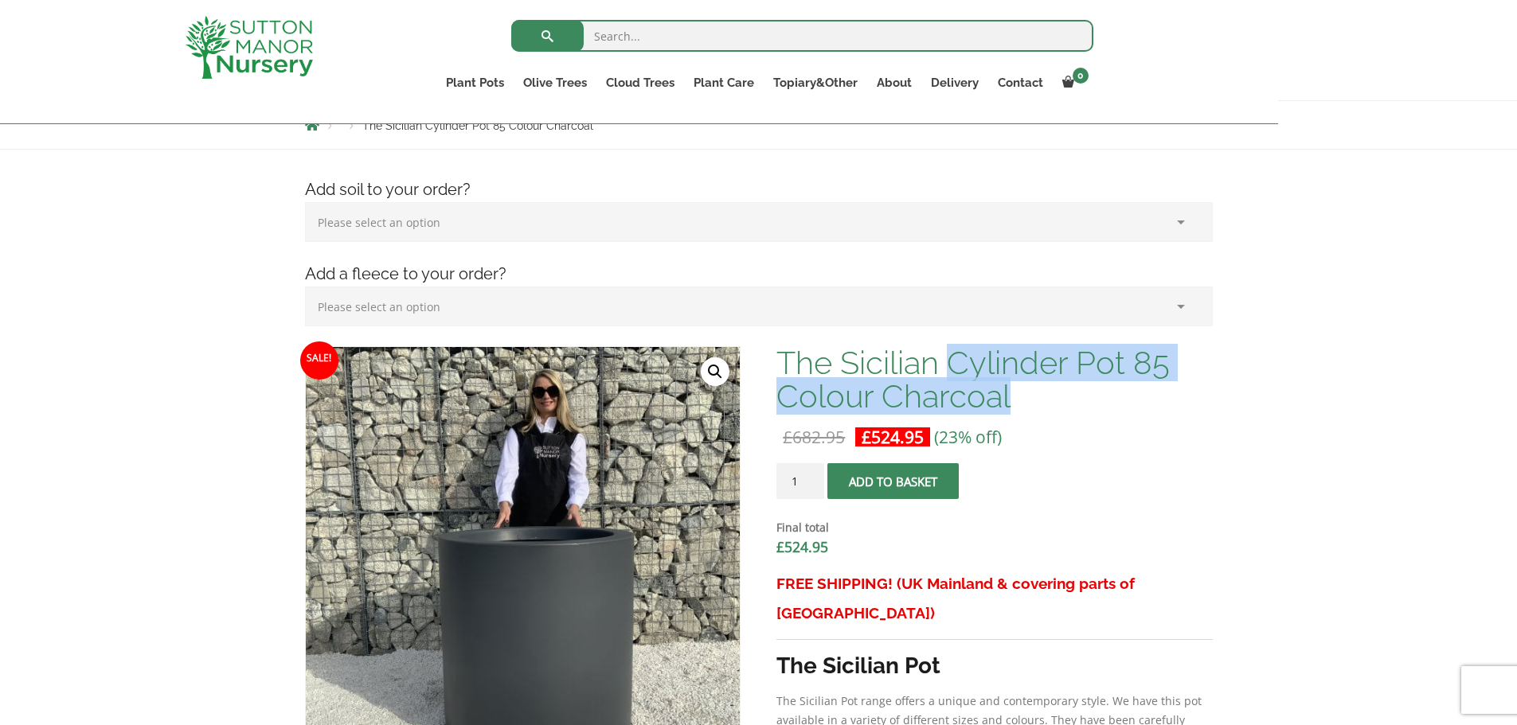
drag, startPoint x: 835, startPoint y: 234, endPoint x: 947, endPoint y: 281, distance: 121.7
click at [947, 346] on h1 "The Sicilian Cylinder Pot 85 Colour Charcoal" at bounding box center [994, 379] width 436 height 67
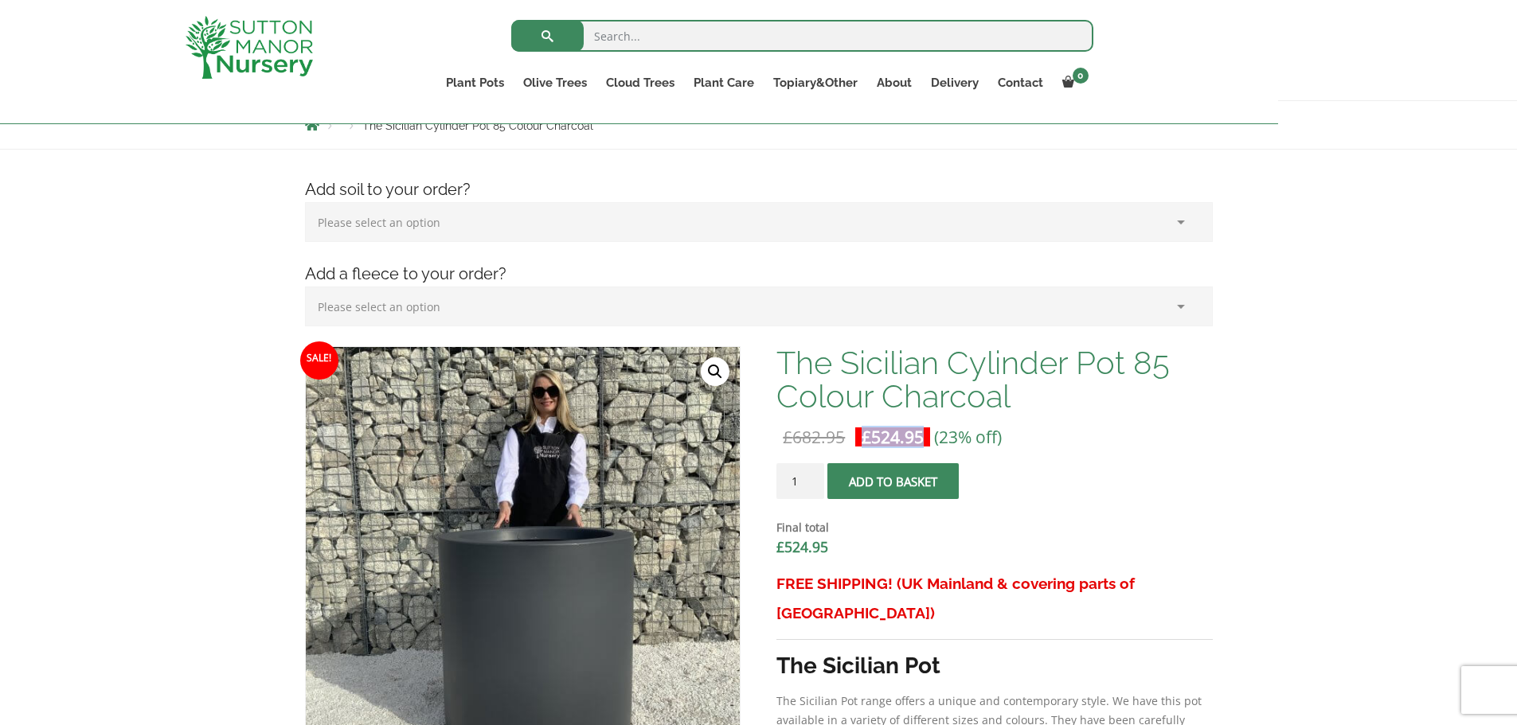
drag, startPoint x: 804, startPoint y: 309, endPoint x: 744, endPoint y: 309, distance: 59.7
click at [855, 421] on span "£ 524.95" at bounding box center [892, 437] width 75 height 32
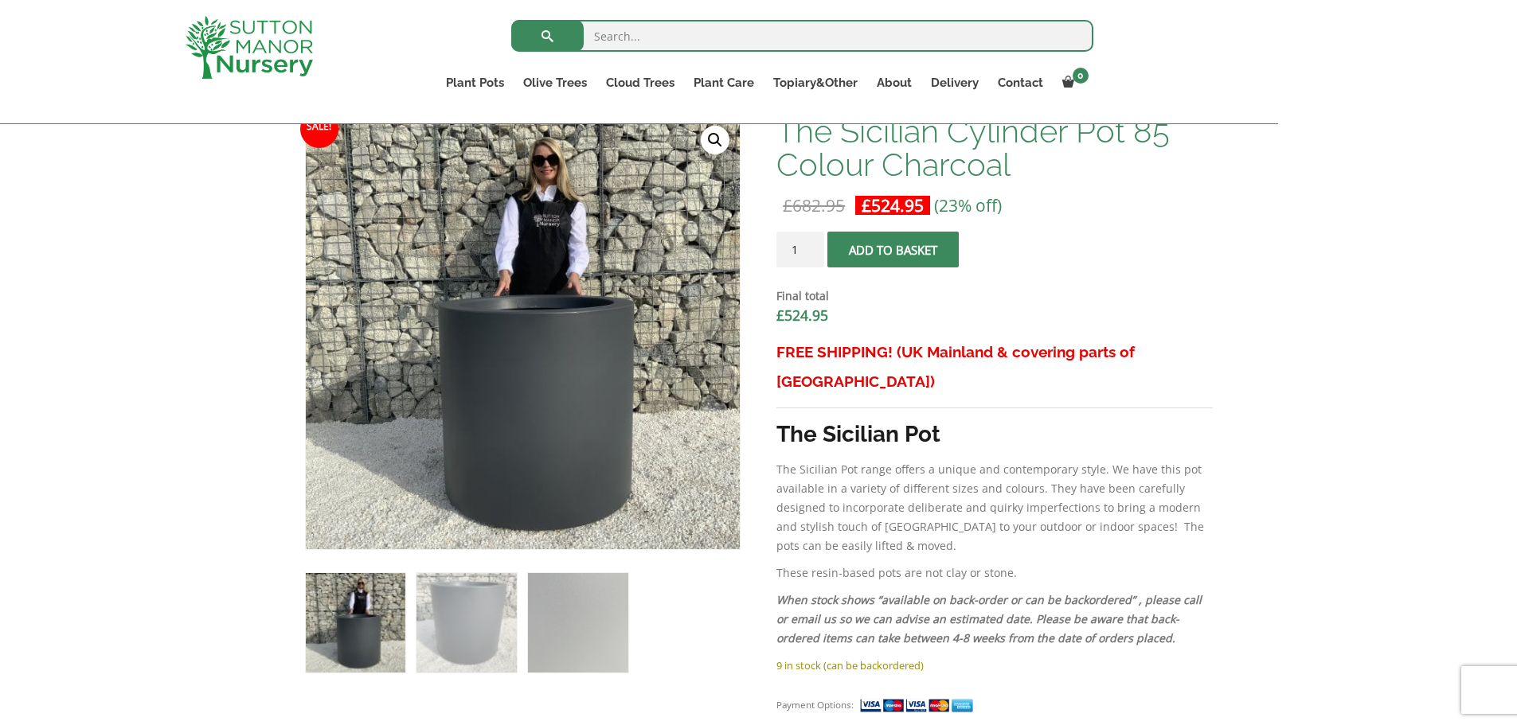
scroll to position [557, 0]
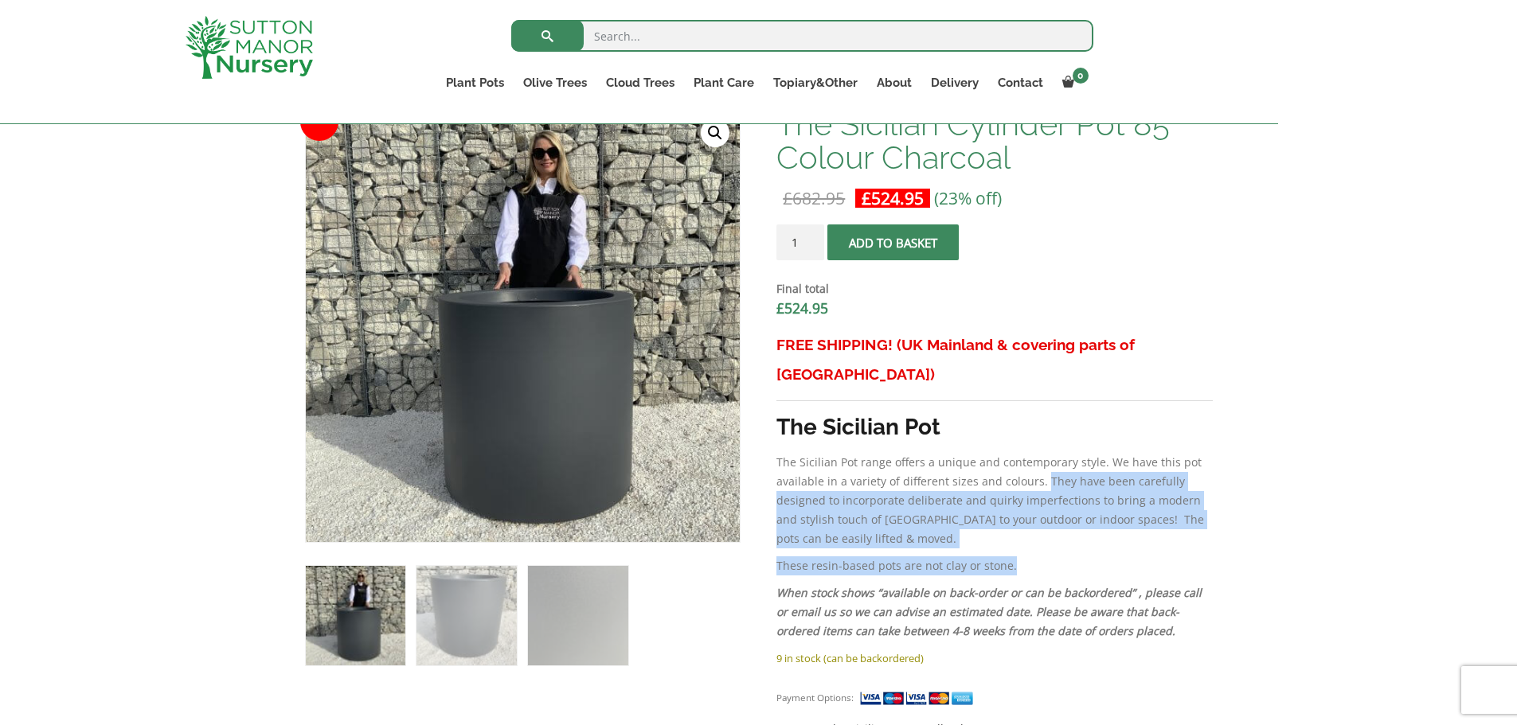
drag, startPoint x: 895, startPoint y: 406, endPoint x: 923, endPoint y: 320, distance: 90.4
click at [923, 330] on div "FREE SHIPPING! (UK Mainland & covering parts of Scotland) The Sicilian Pot The …" at bounding box center [994, 489] width 436 height 318
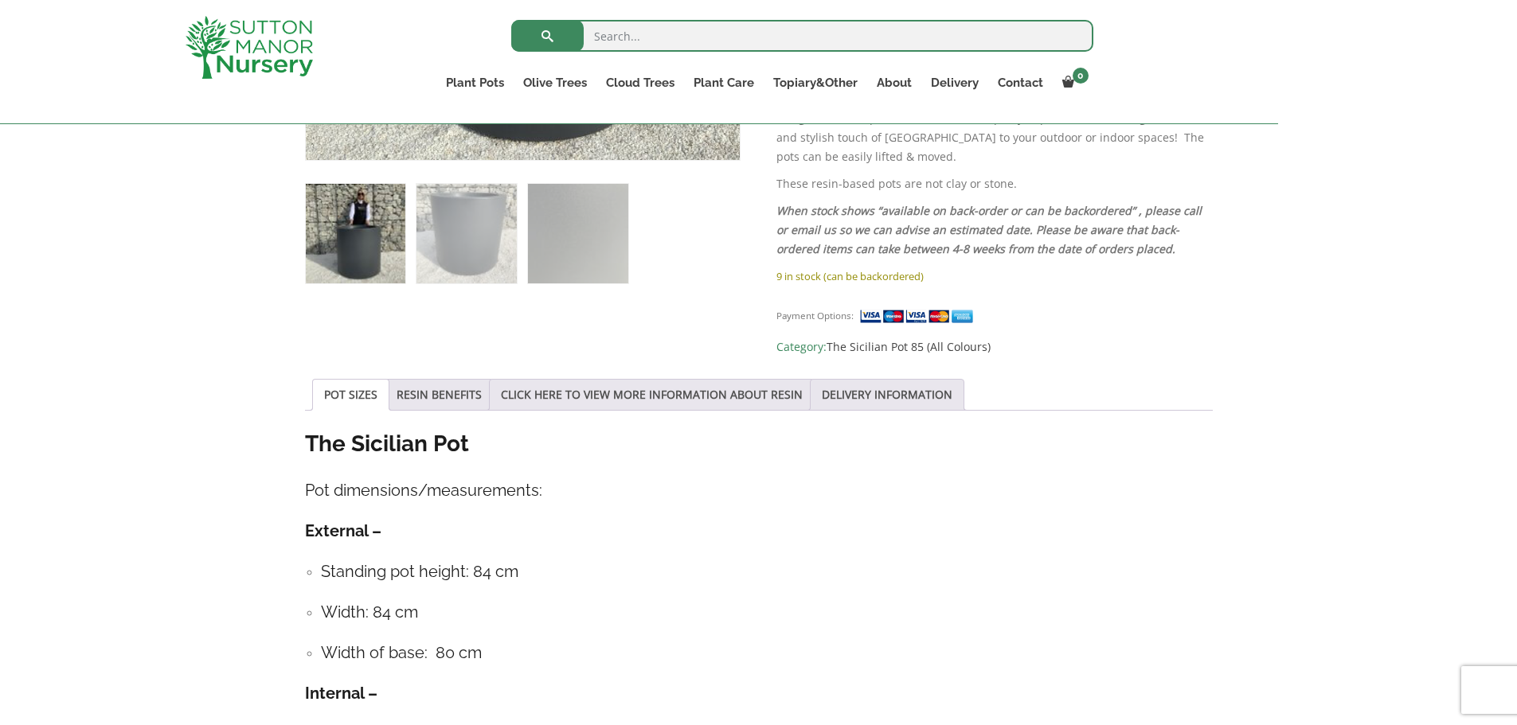
scroll to position [955, 0]
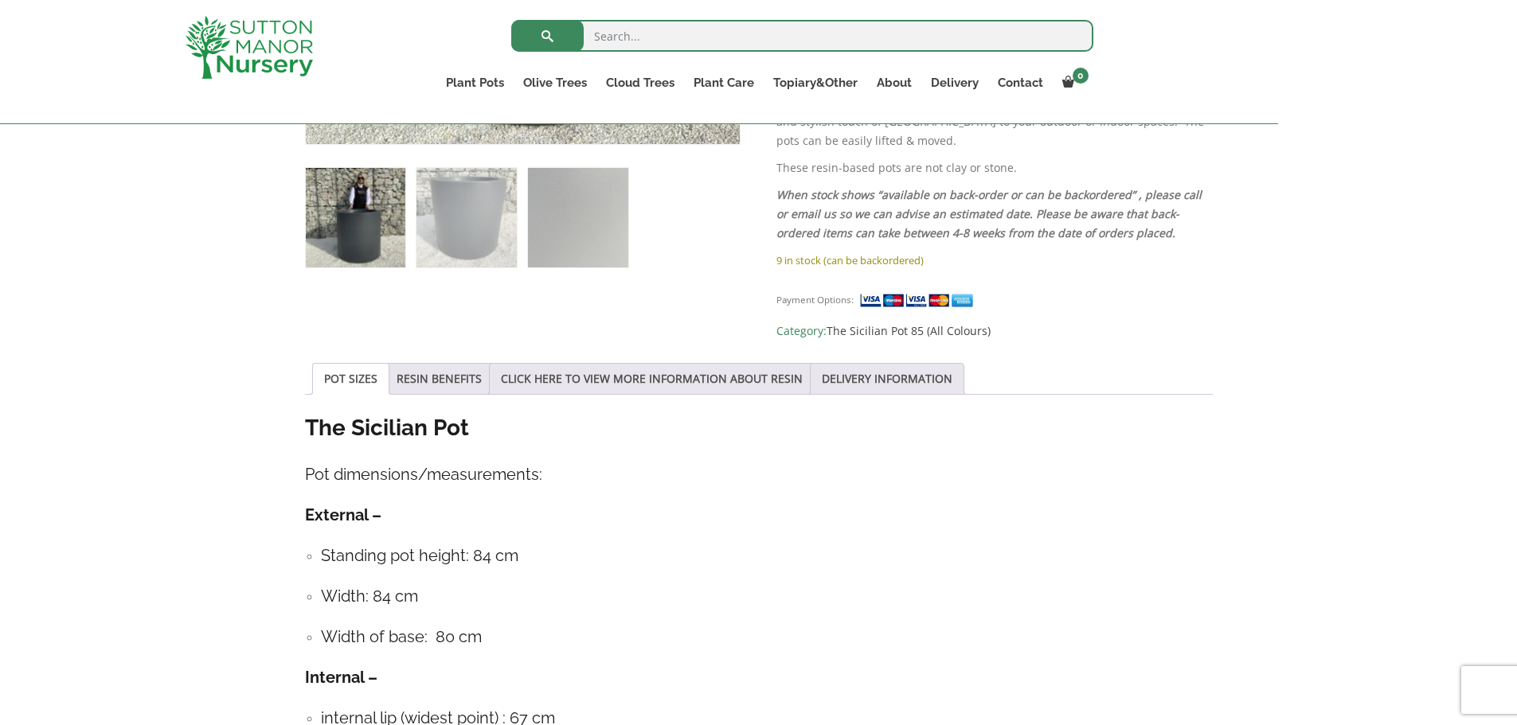
drag, startPoint x: 301, startPoint y: 600, endPoint x: 205, endPoint y: 399, distance: 223.3
click at [305, 413] on div "The Sicilian Pot Pot dimensions/measurements: External – Standing pot height: 8…" at bounding box center [759, 600] width 908 height 374
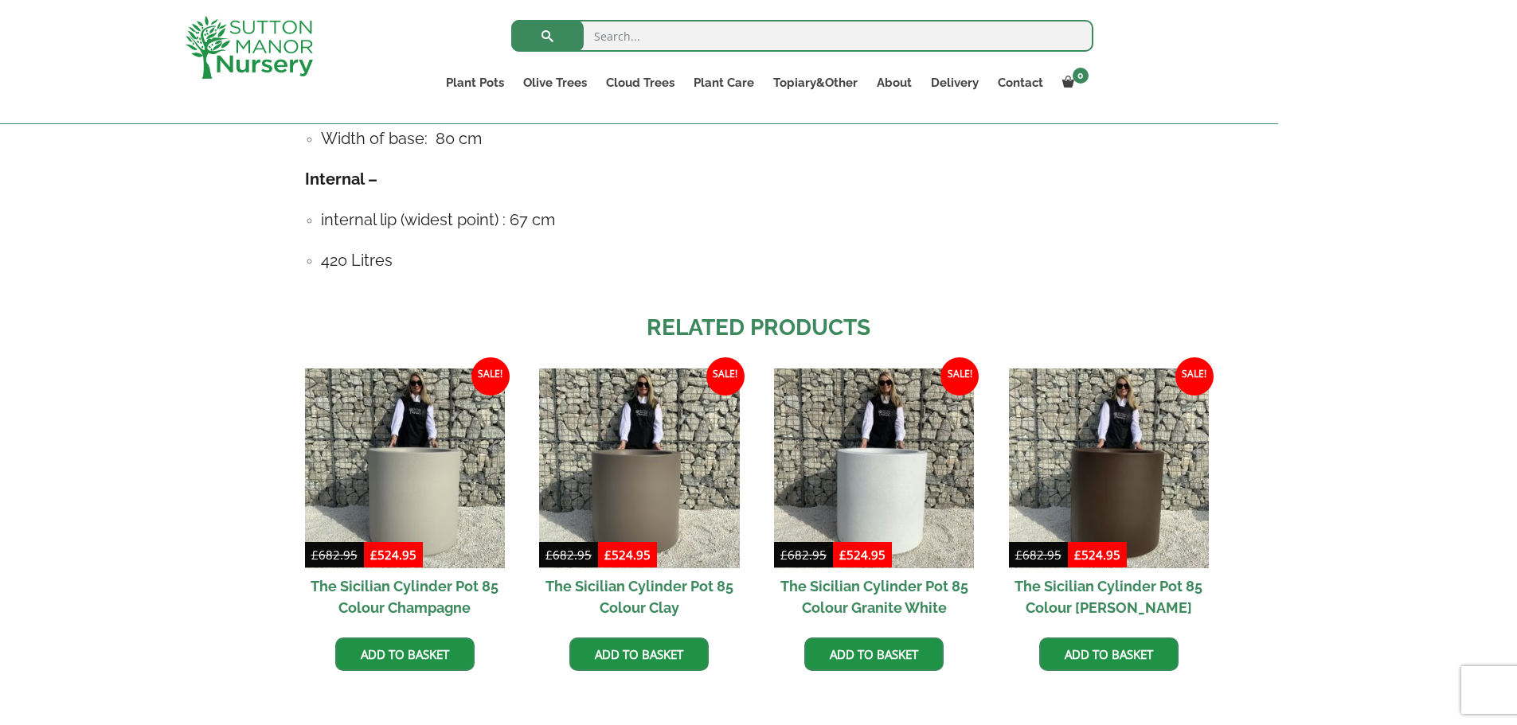
scroll to position [1513, 0]
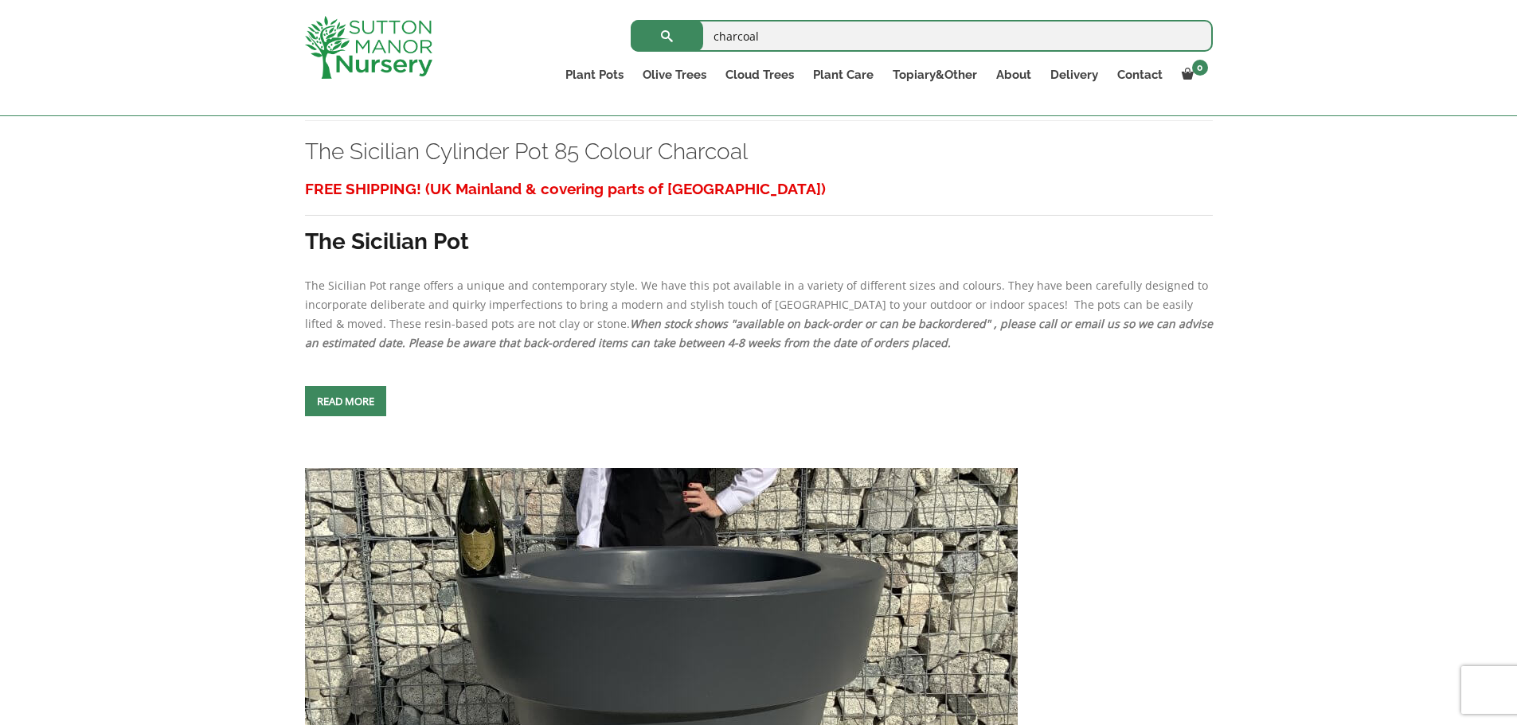
scroll to position [3816, 0]
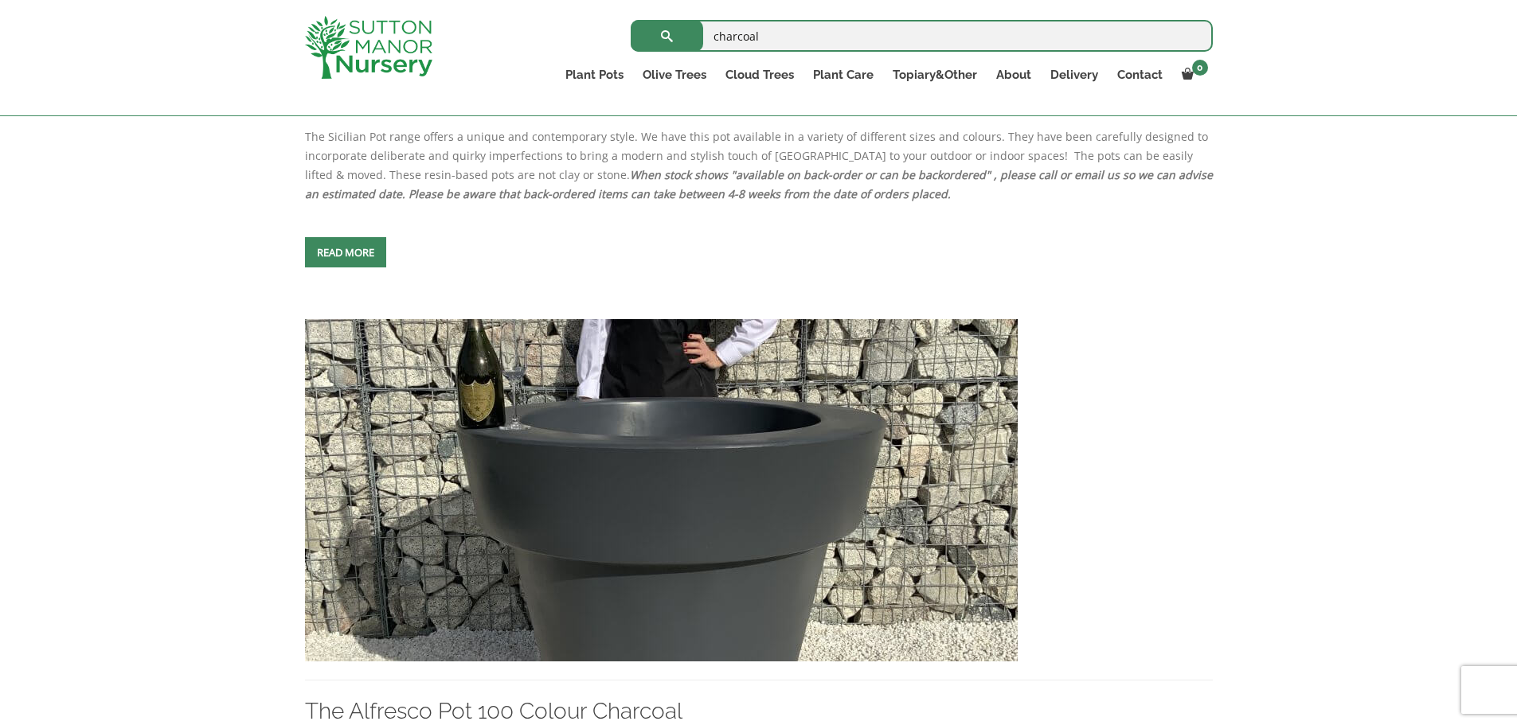
click at [506, 364] on img at bounding box center [661, 490] width 713 height 342
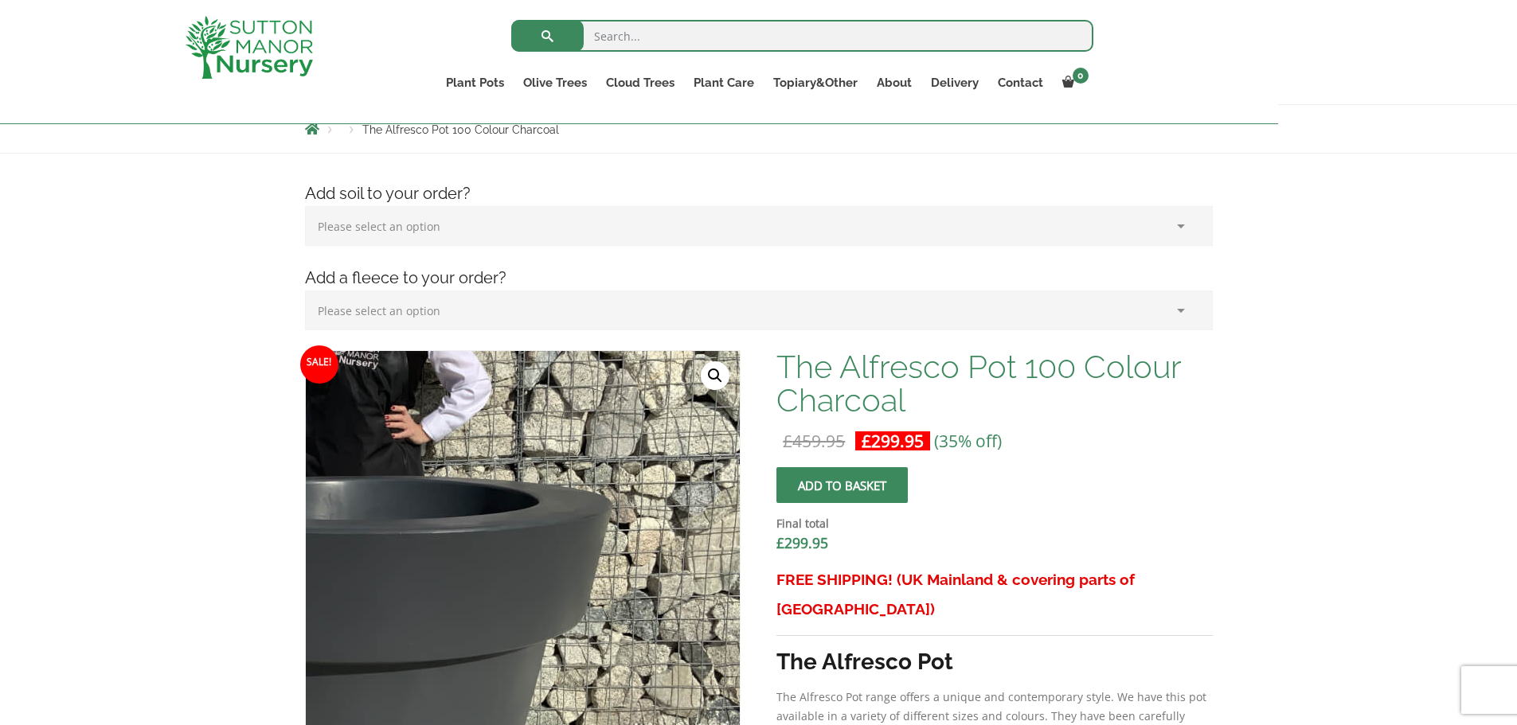
scroll to position [318, 0]
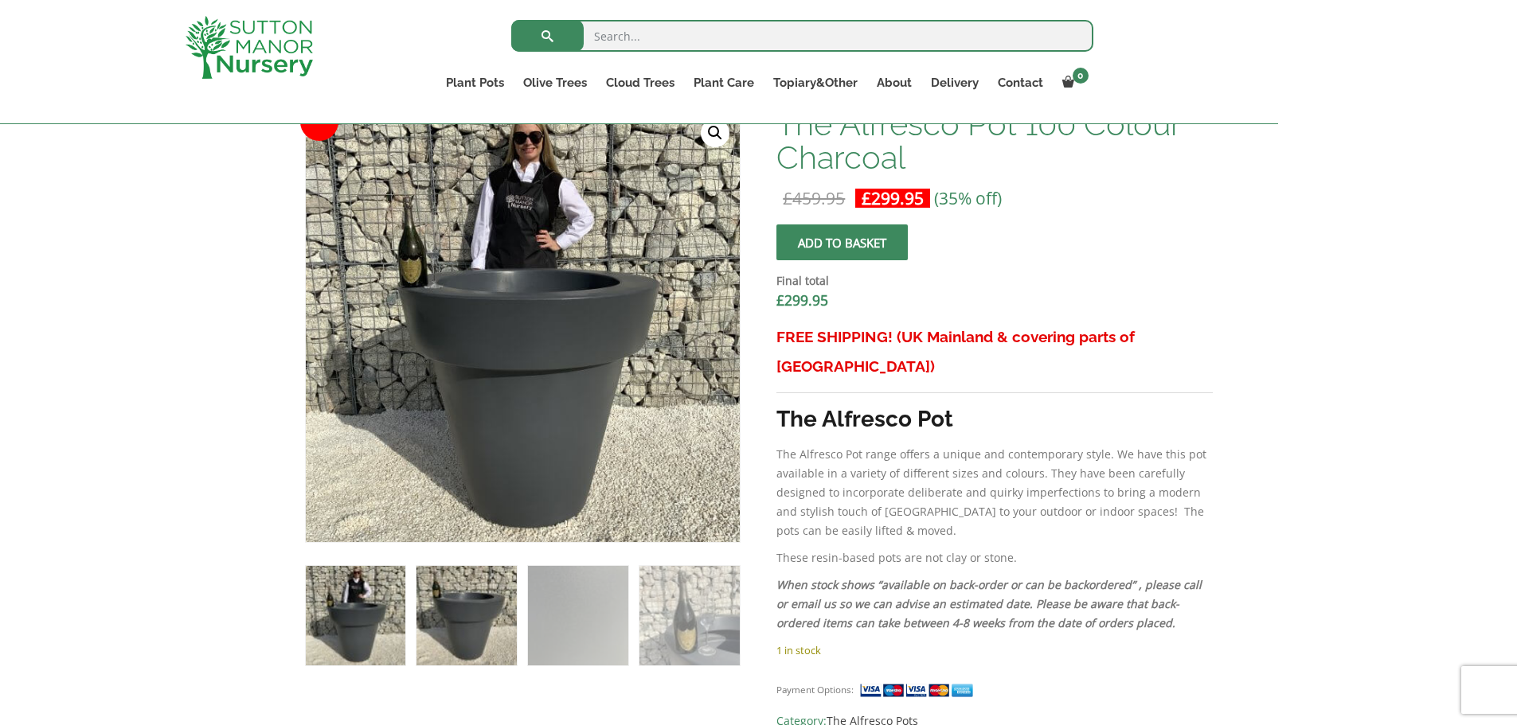
click at [416, 566] on img at bounding box center [466, 616] width 100 height 100
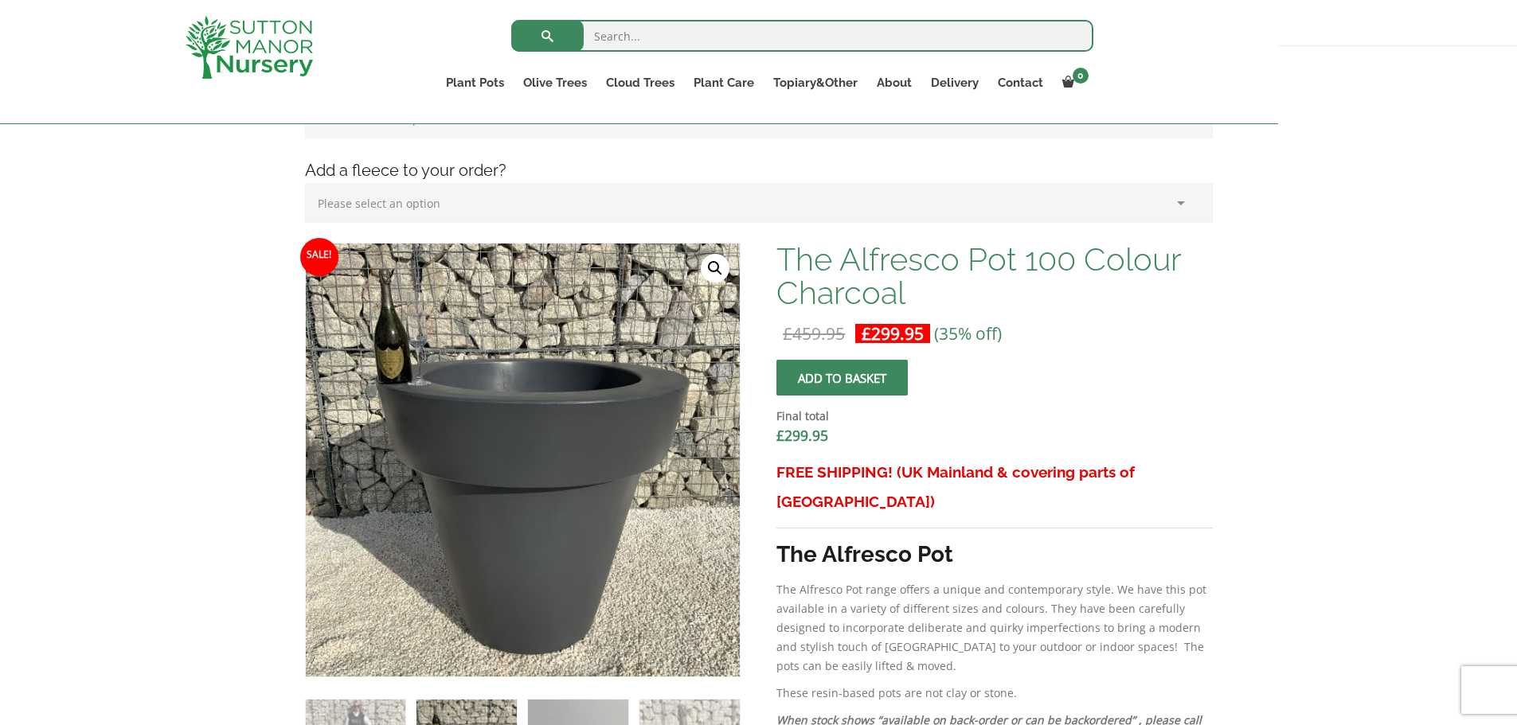
scroll to position [159, 0]
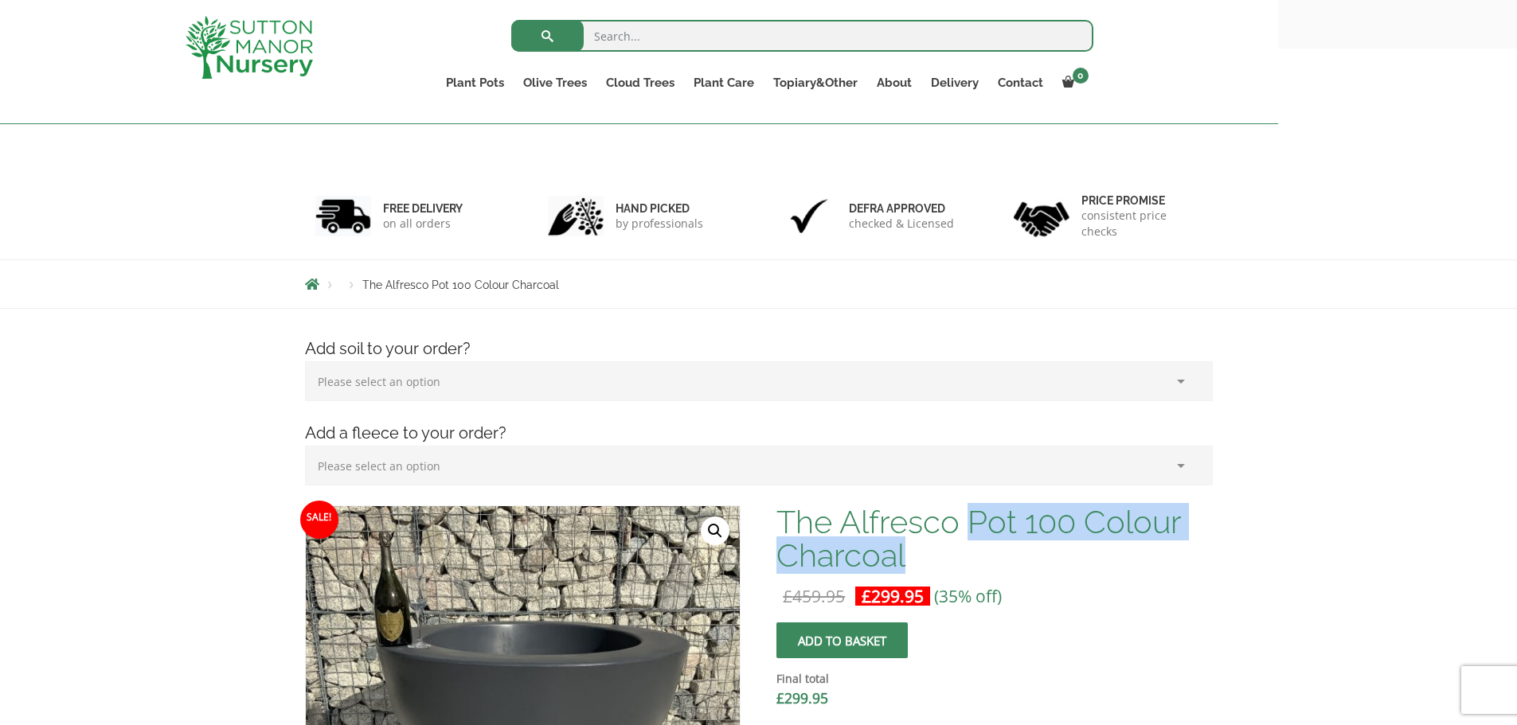
drag, startPoint x: 850, startPoint y: 386, endPoint x: 873, endPoint y: 432, distance: 51.6
click at [873, 506] on h1 "The Alfresco Pot 100 Colour Charcoal" at bounding box center [994, 539] width 436 height 67
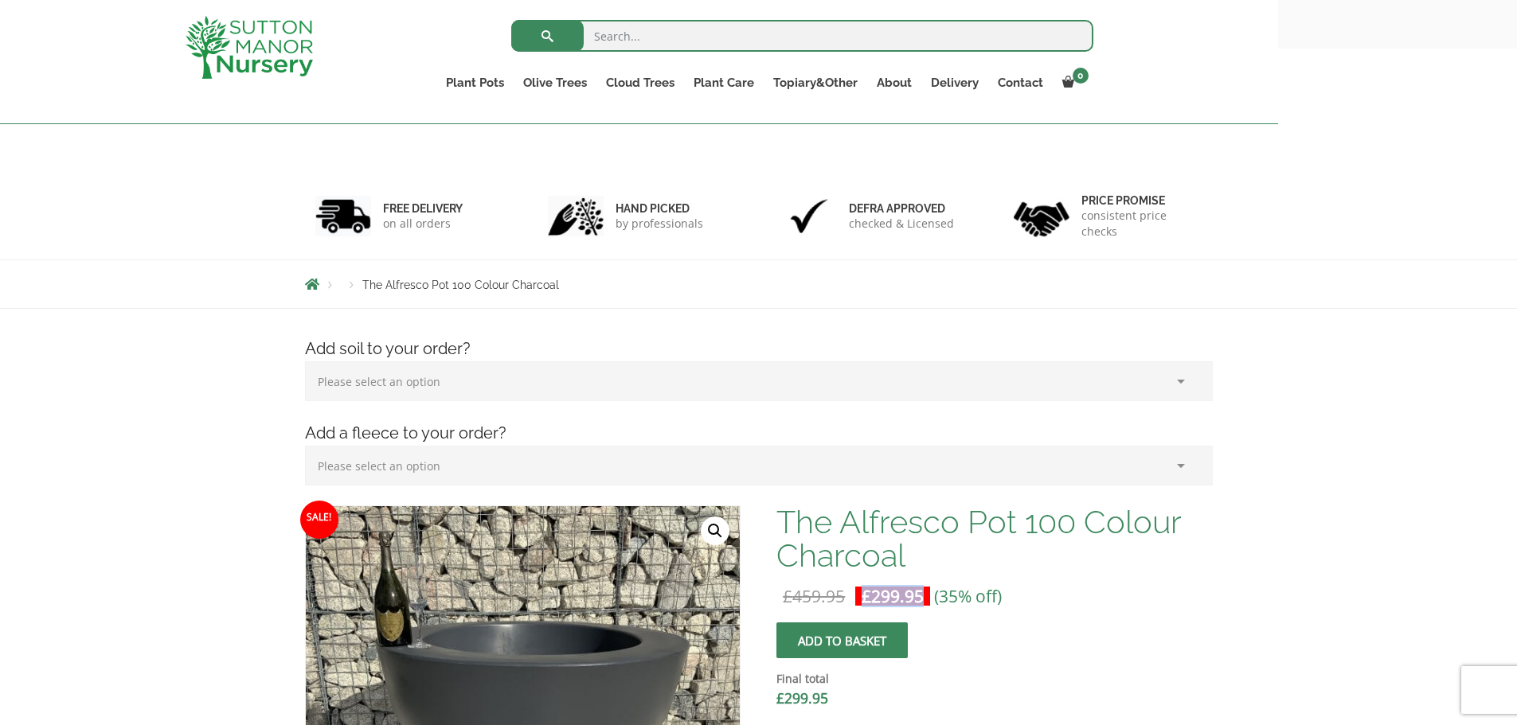
drag, startPoint x: 804, startPoint y: 468, endPoint x: 745, endPoint y: 468, distance: 58.9
click at [855, 580] on span "£ 299.95" at bounding box center [892, 596] width 75 height 32
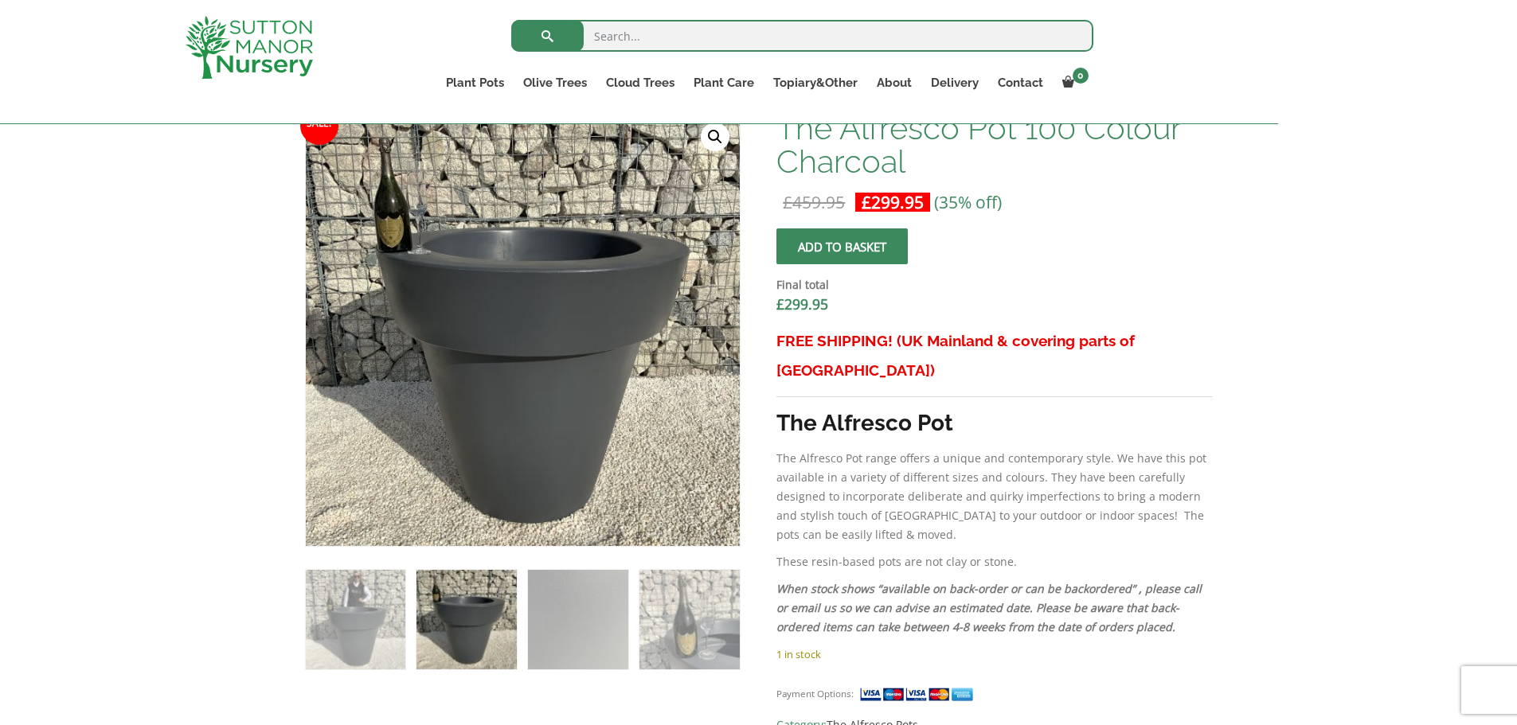
scroll to position [557, 0]
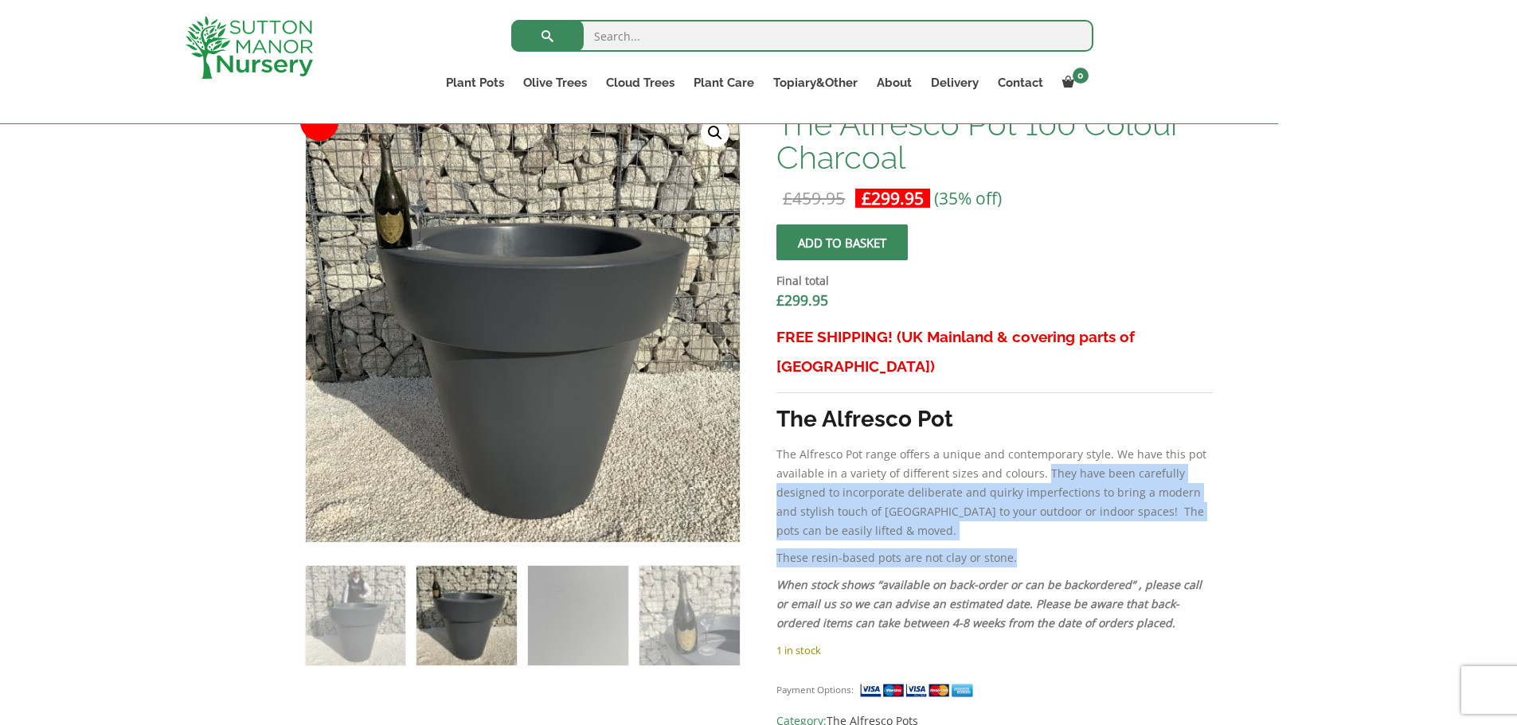
drag, startPoint x: 922, startPoint y: 317, endPoint x: 982, endPoint y: 390, distance: 94.5
click at [982, 390] on div "FREE SHIPPING! (UK Mainland & covering parts of Scotland) The Alfresco Pot The …" at bounding box center [994, 481] width 436 height 318
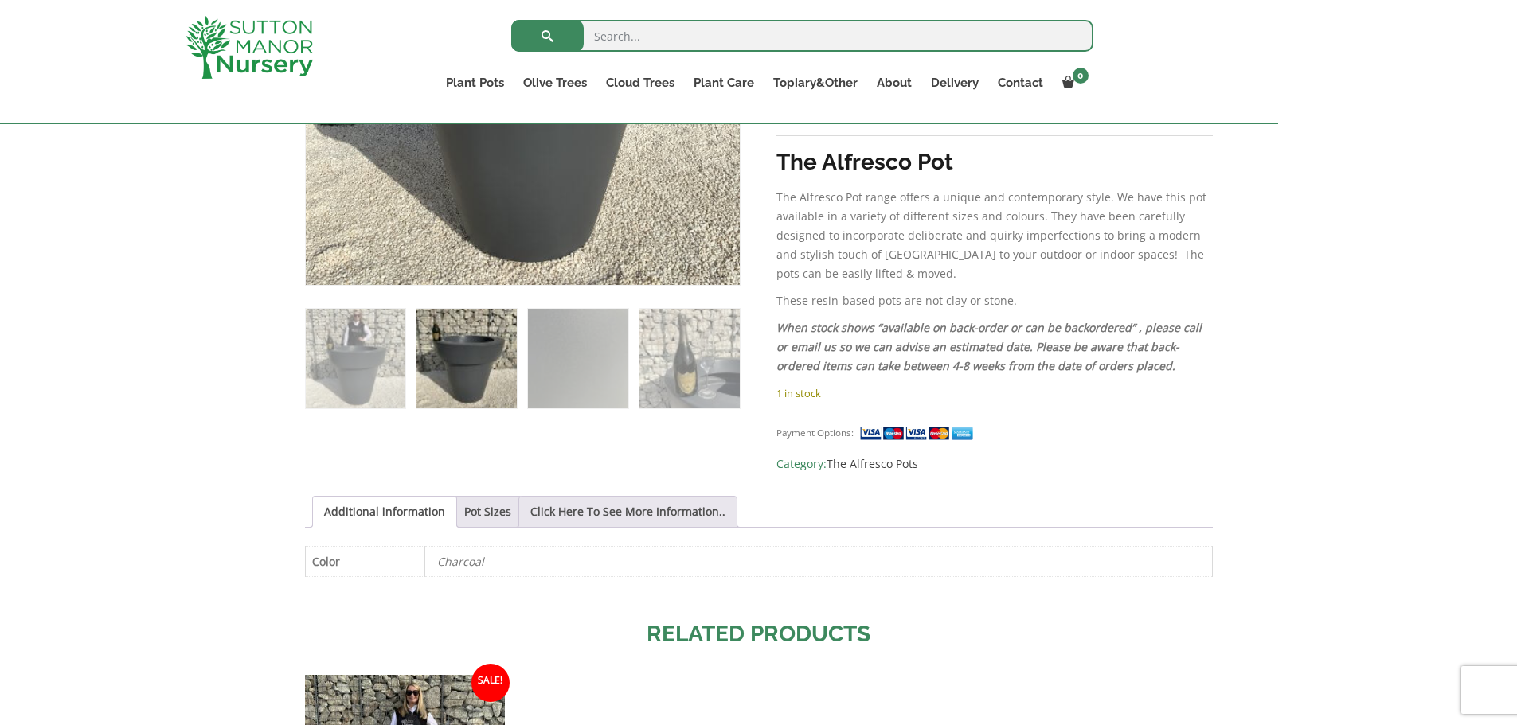
scroll to position [1115, 0]
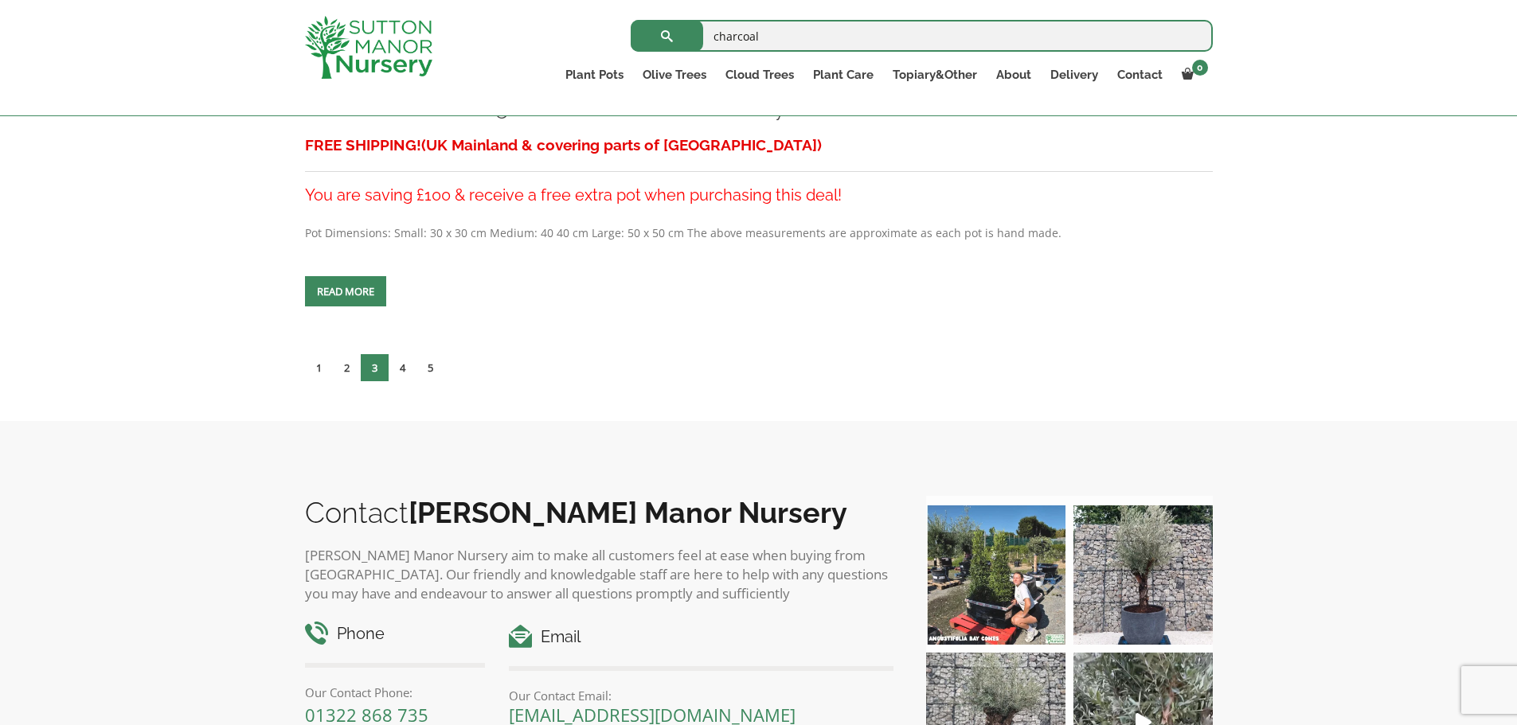
scroll to position [7057, 0]
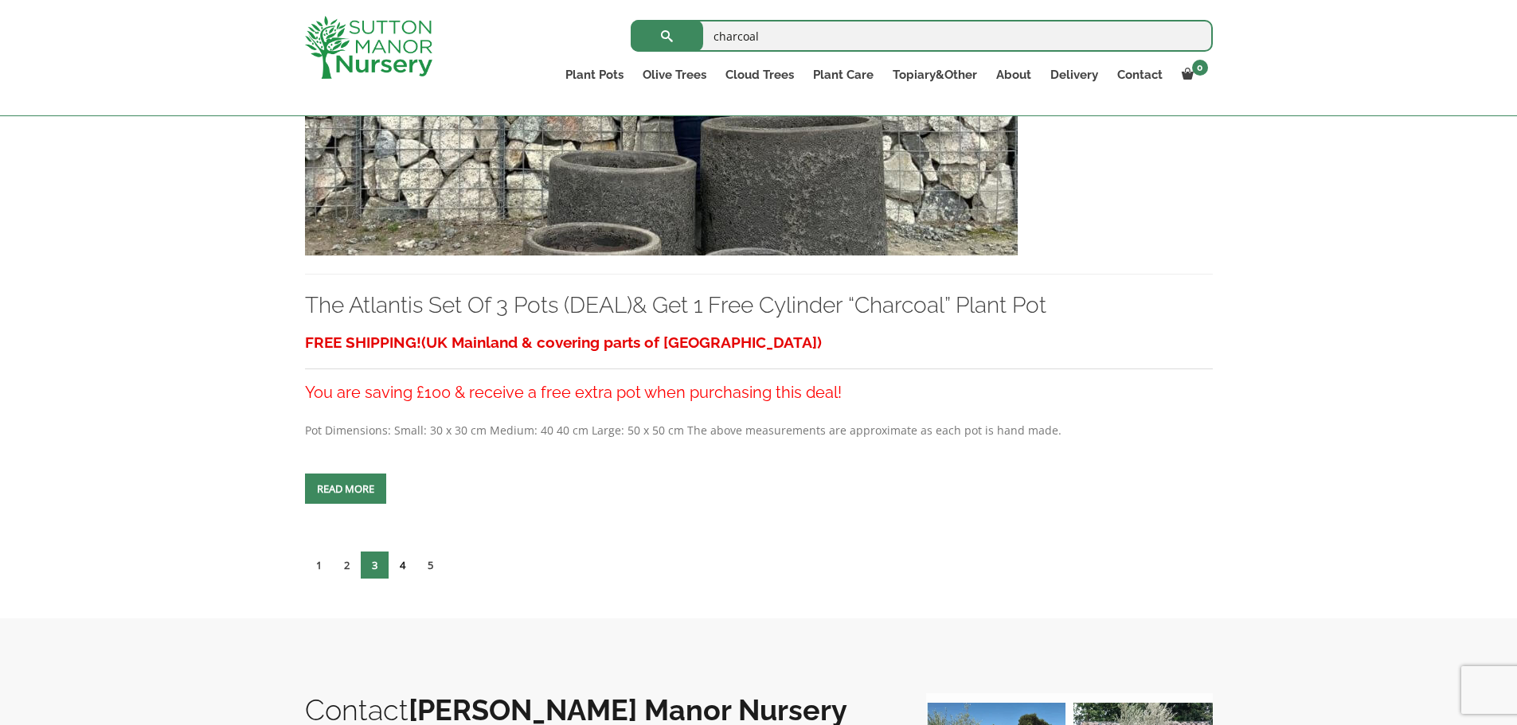
click at [389, 552] on link "4" at bounding box center [403, 565] width 28 height 27
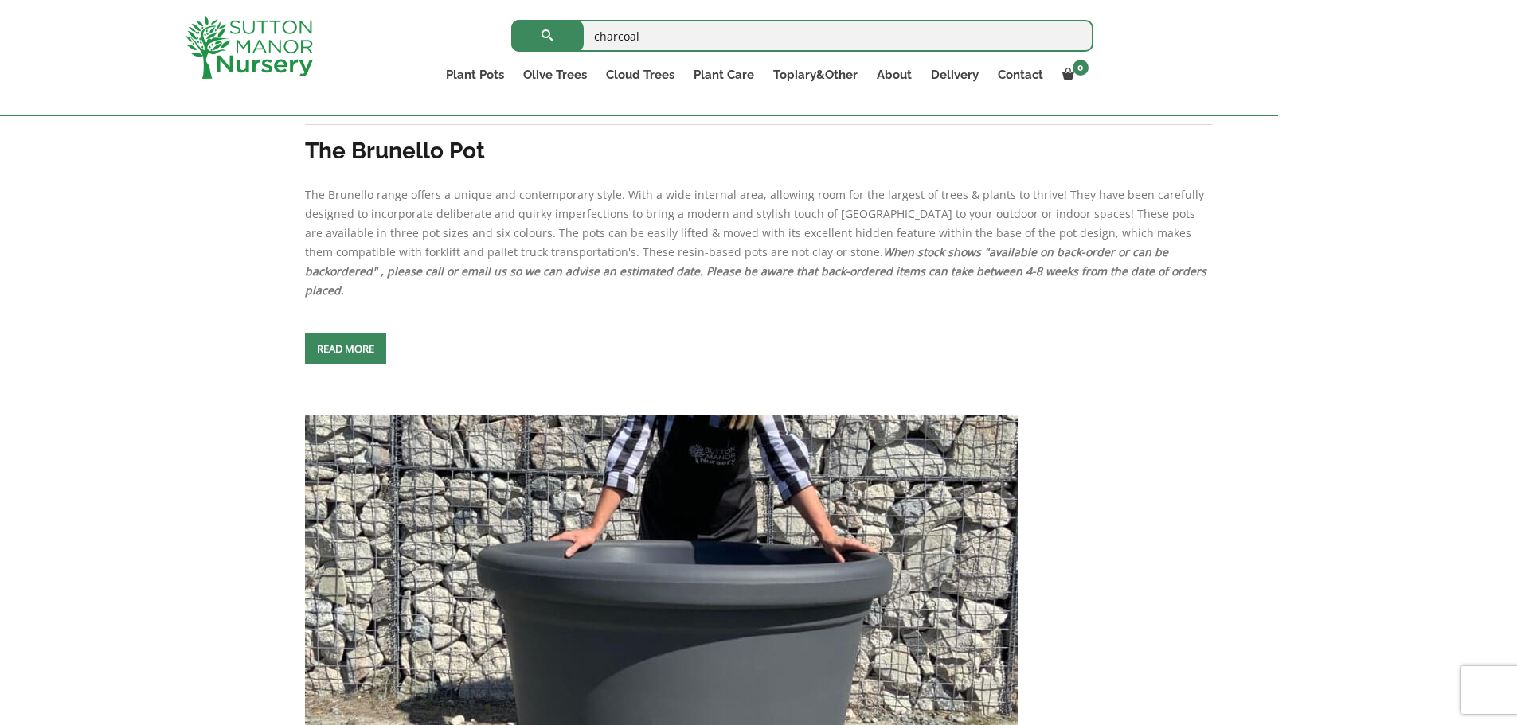
scroll to position [2707, 0]
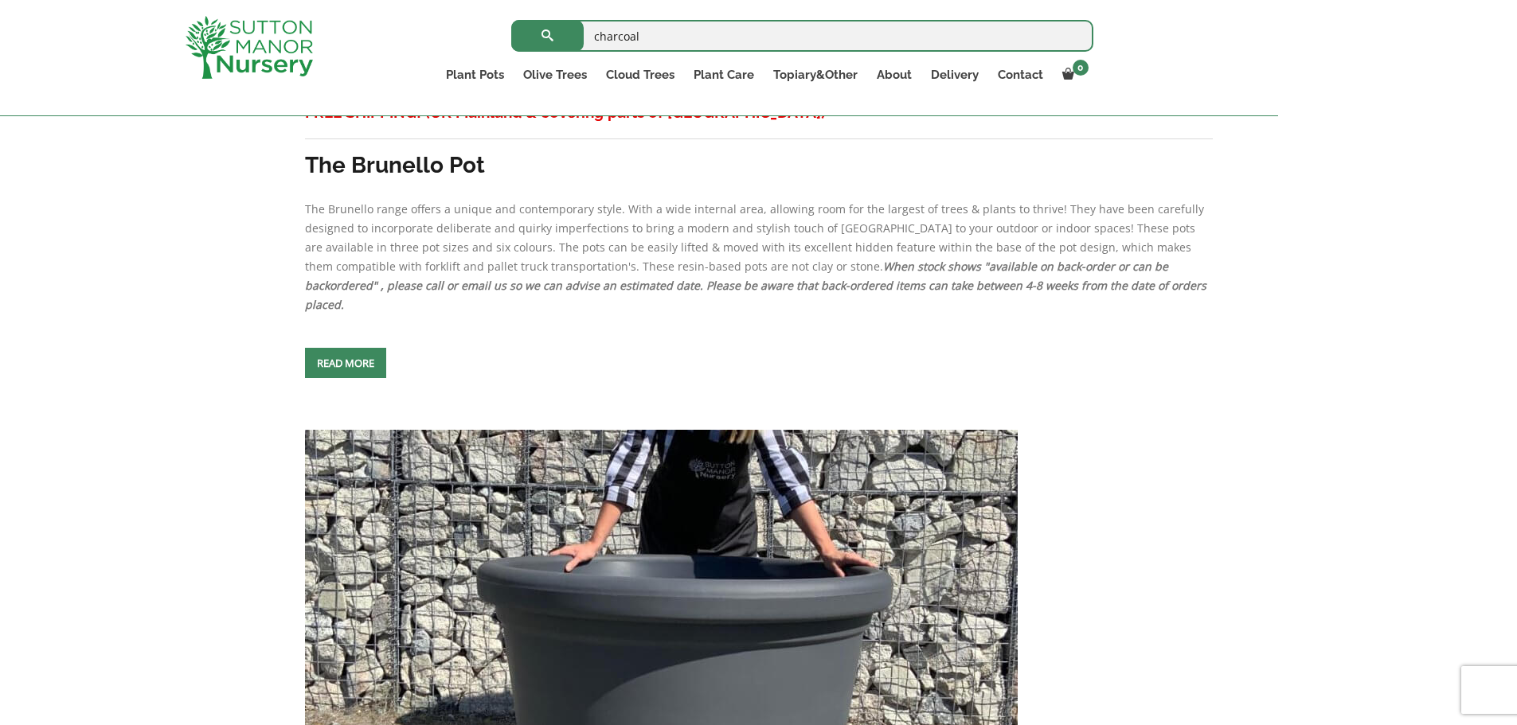
drag, startPoint x: 557, startPoint y: 456, endPoint x: 822, endPoint y: 455, distance: 265.1
click at [557, 456] on img at bounding box center [661, 601] width 713 height 342
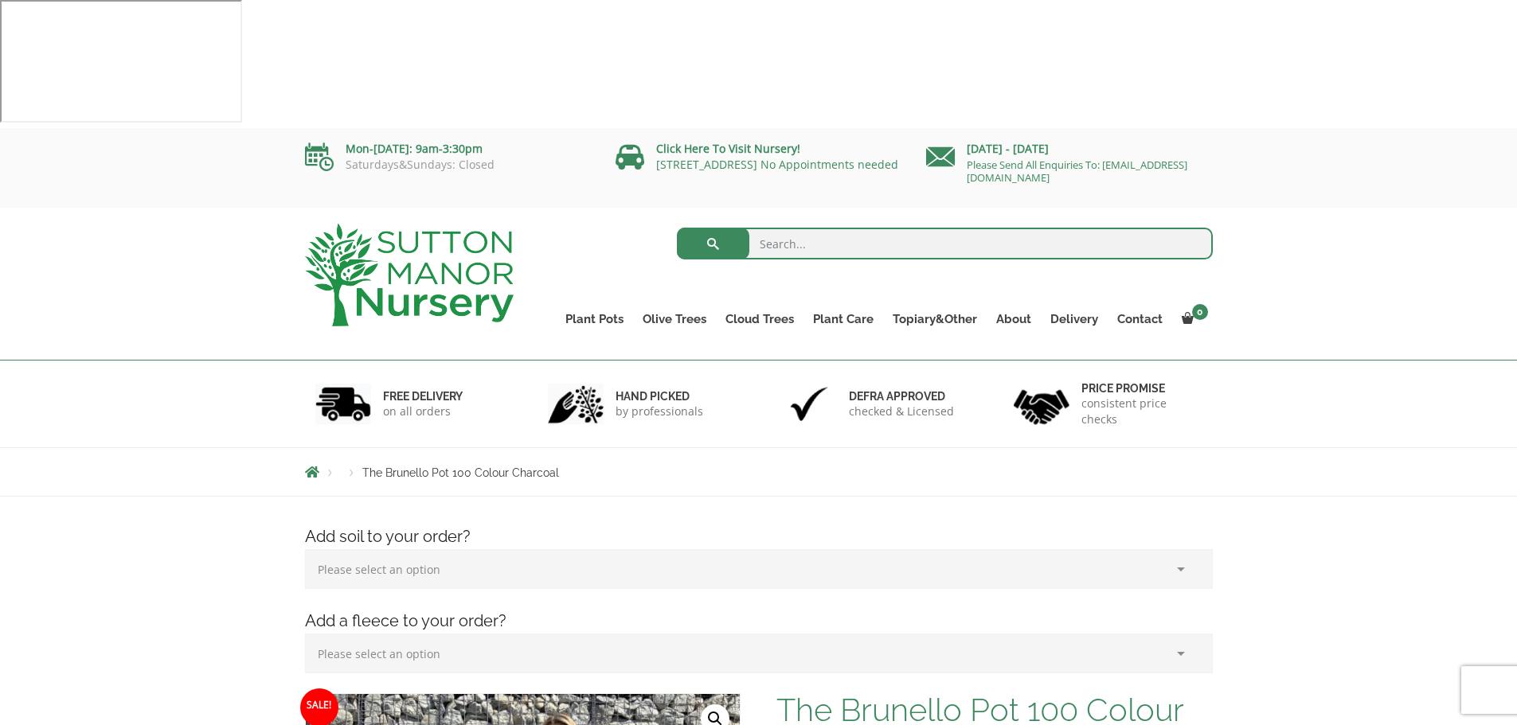
scroll to position [318, 0]
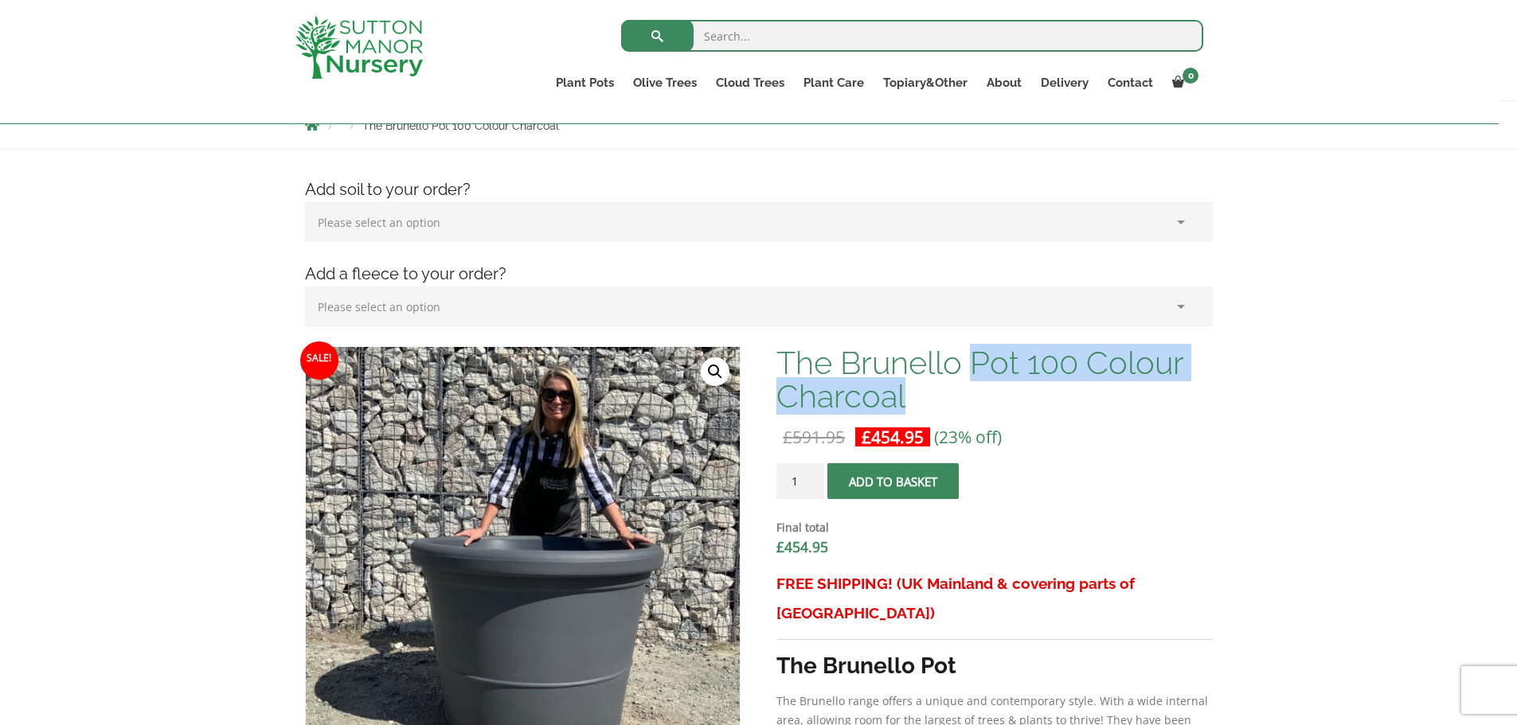
drag, startPoint x: 857, startPoint y: 233, endPoint x: 874, endPoint y: 275, distance: 45.0
click at [874, 346] on h1 "The Brunello Pot 100 Colour Charcoal" at bounding box center [994, 379] width 436 height 67
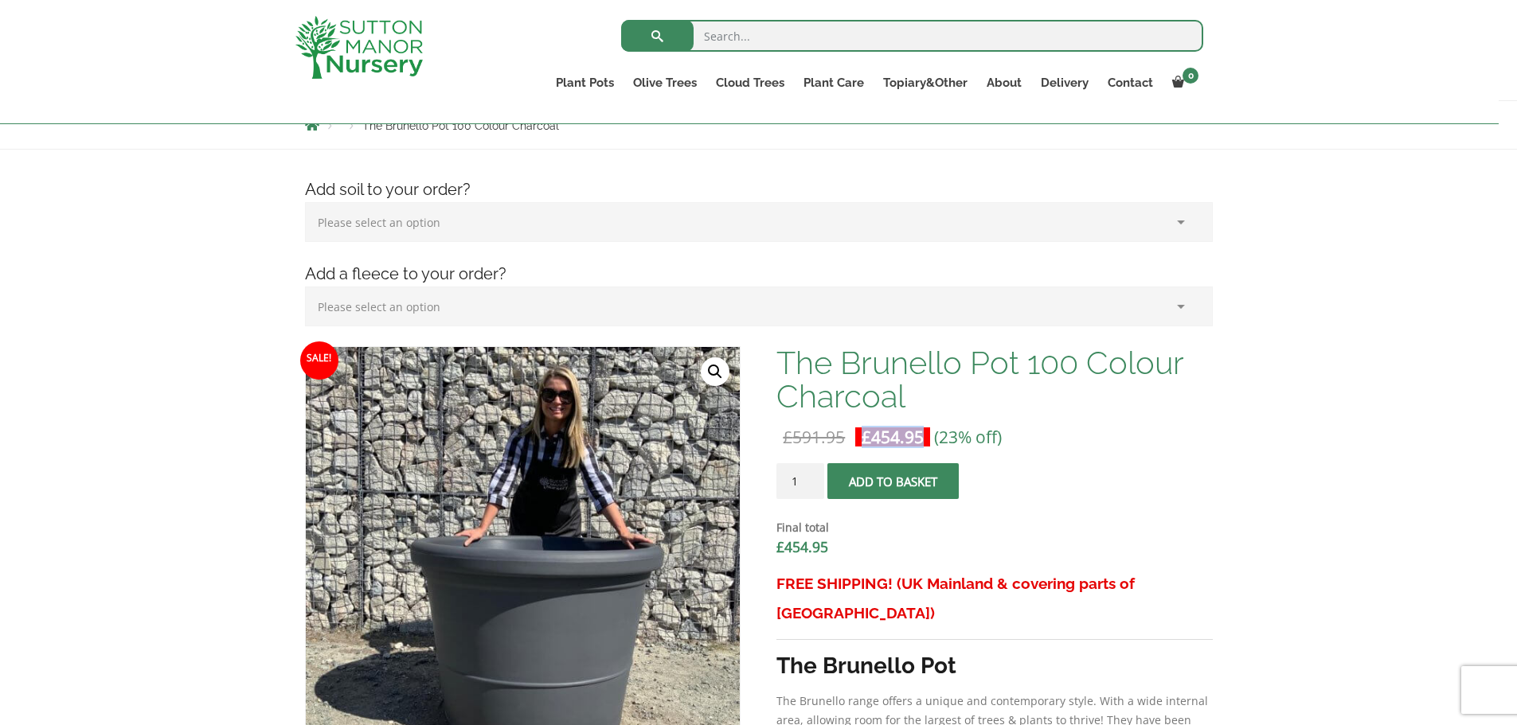
drag, startPoint x: 810, startPoint y: 307, endPoint x: 825, endPoint y: 331, distance: 28.3
click at [855, 421] on span "£ 454.95" at bounding box center [892, 437] width 75 height 32
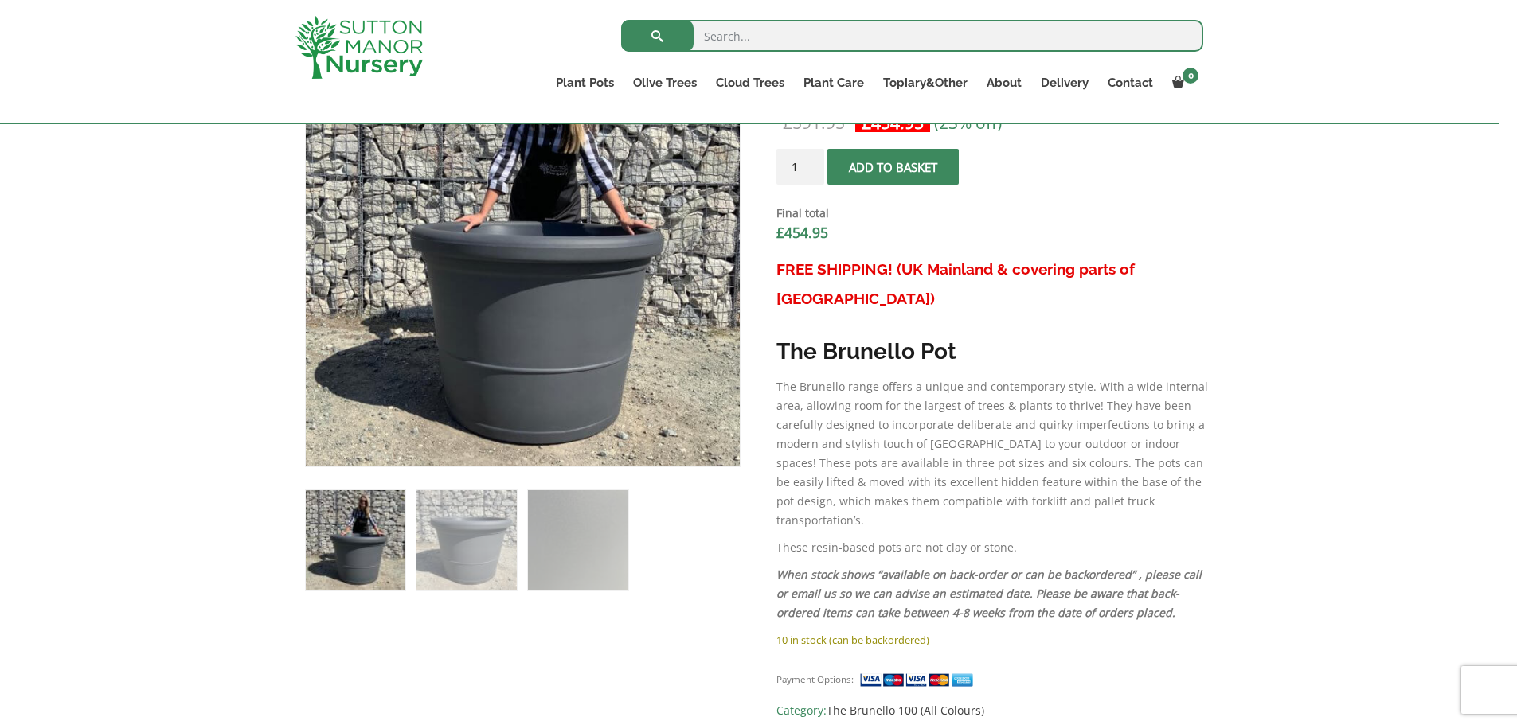
scroll to position [637, 0]
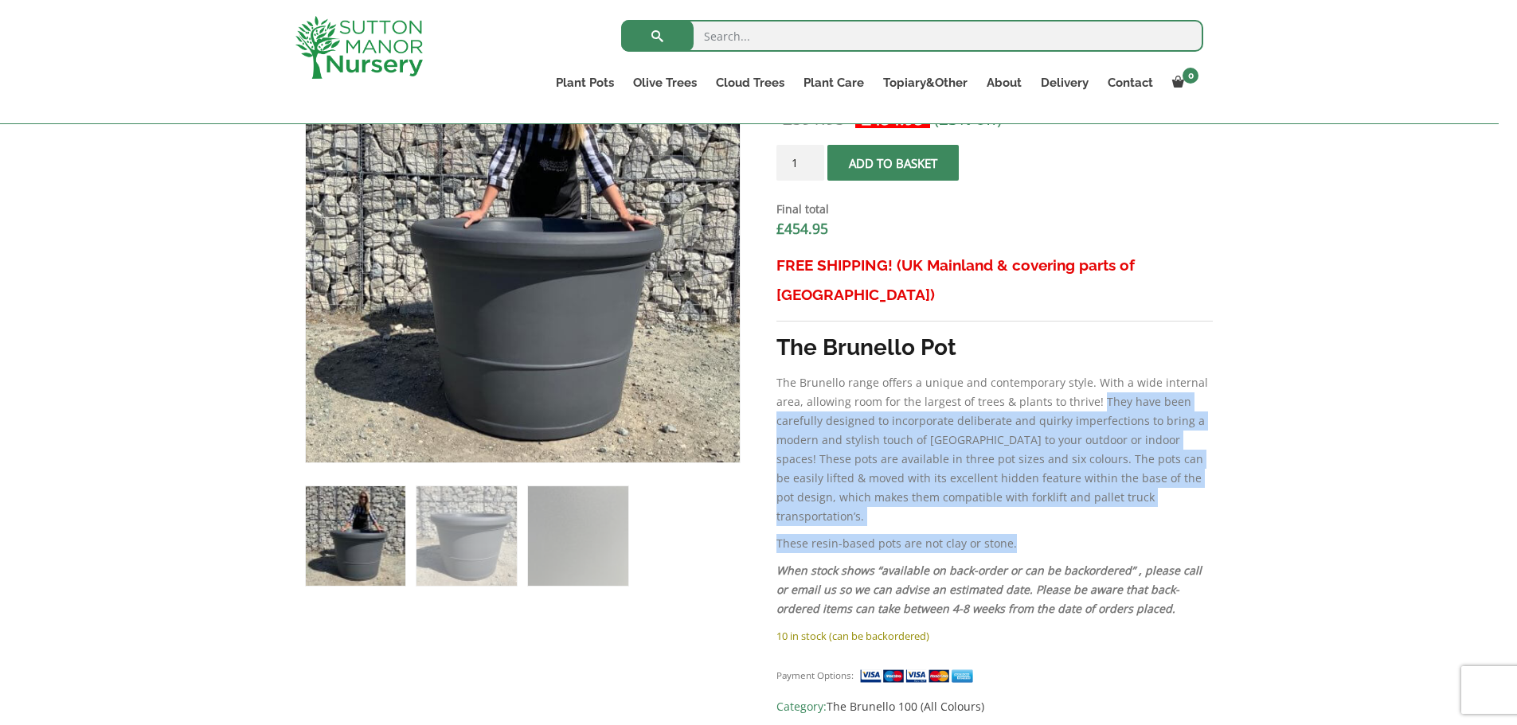
drag, startPoint x: 976, startPoint y: 245, endPoint x: 1026, endPoint y: 351, distance: 117.2
click at [1026, 351] on div "FREE SHIPPING! (UK Mainland & covering parts of [GEOGRAPHIC_DATA]) The Brunello…" at bounding box center [994, 439] width 436 height 376
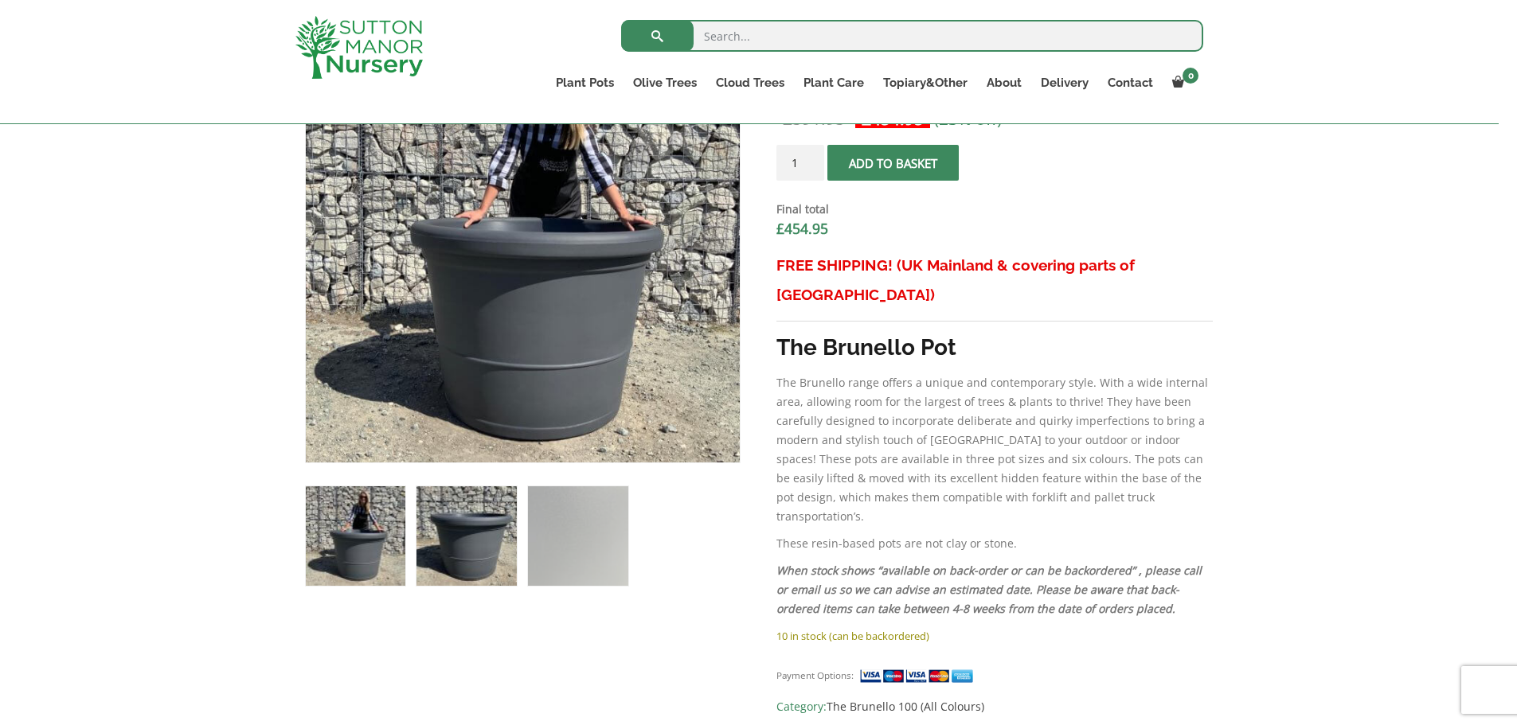
drag, startPoint x: 365, startPoint y: 424, endPoint x: 383, endPoint y: 425, distance: 18.4
click at [416, 486] on img at bounding box center [466, 536] width 100 height 100
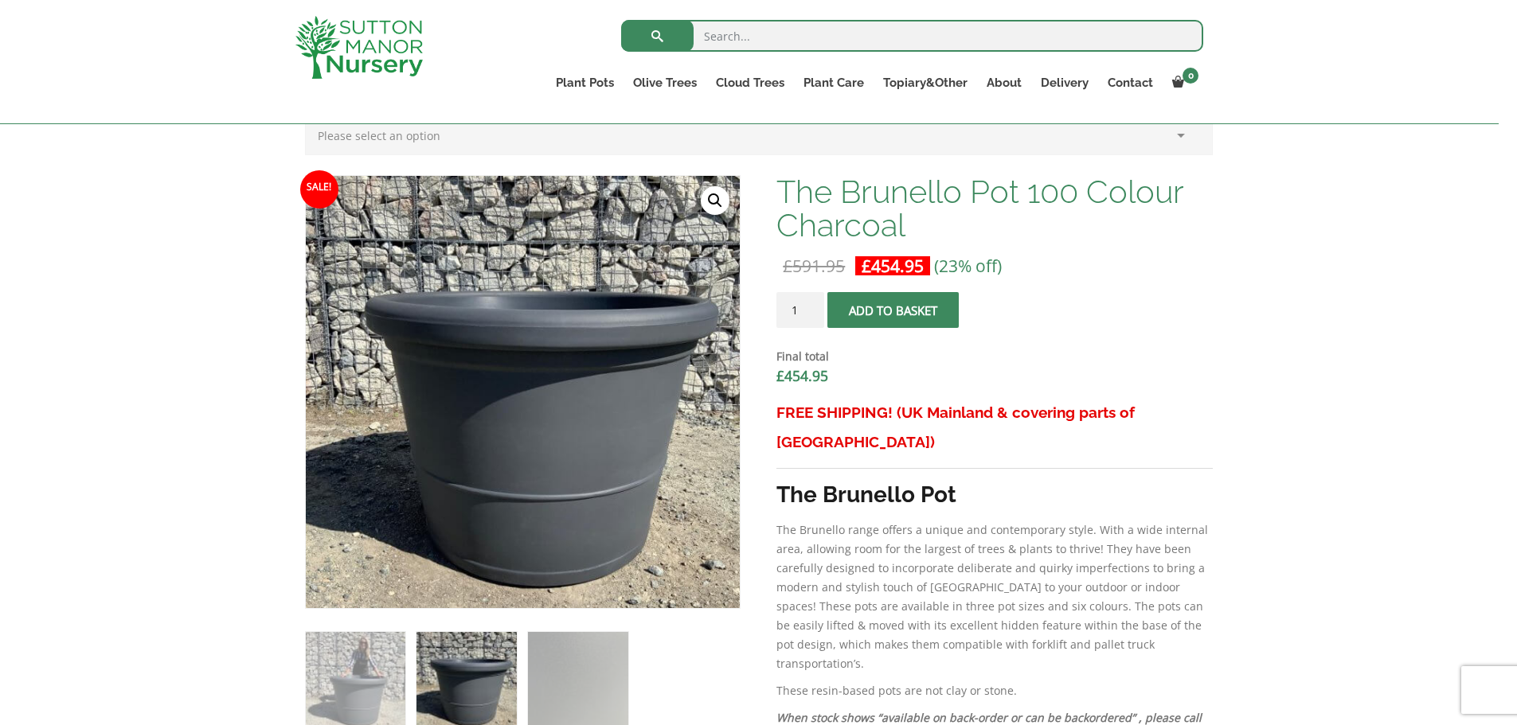
scroll to position [239, 0]
